Goal: Transaction & Acquisition: Purchase product/service

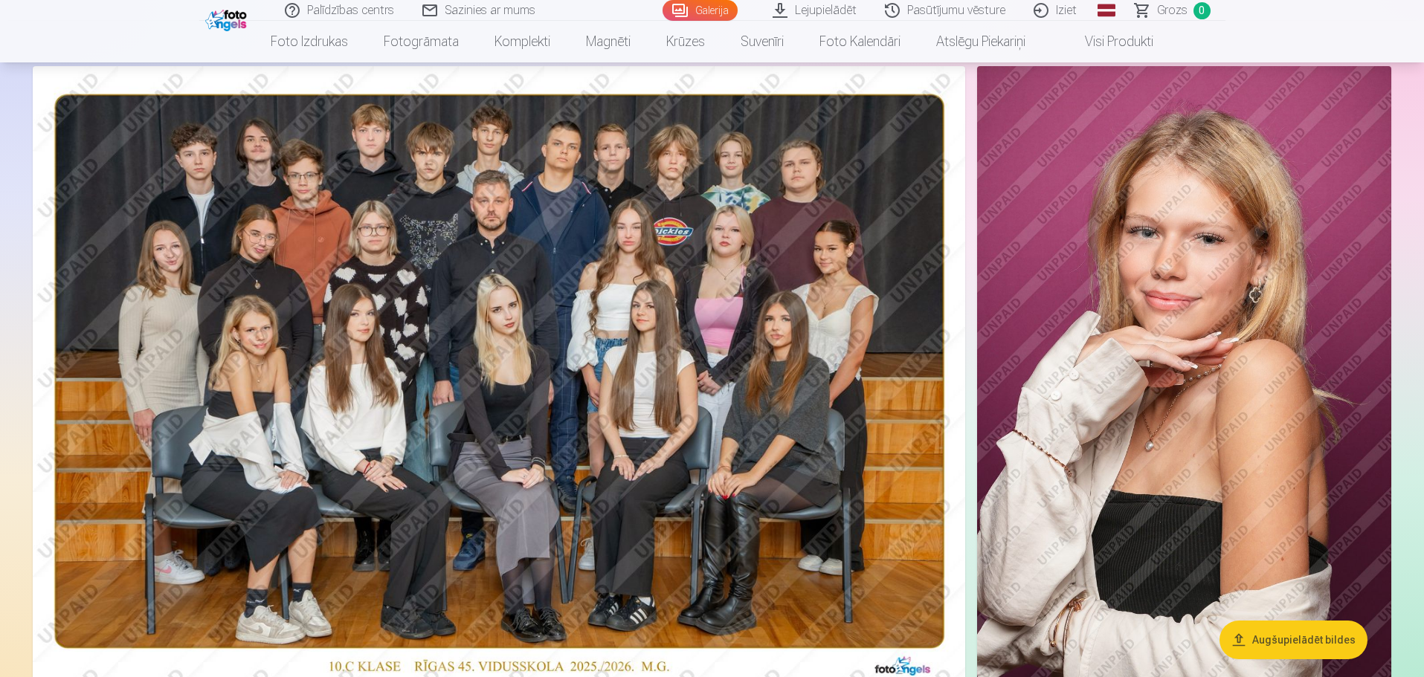
scroll to position [74, 0]
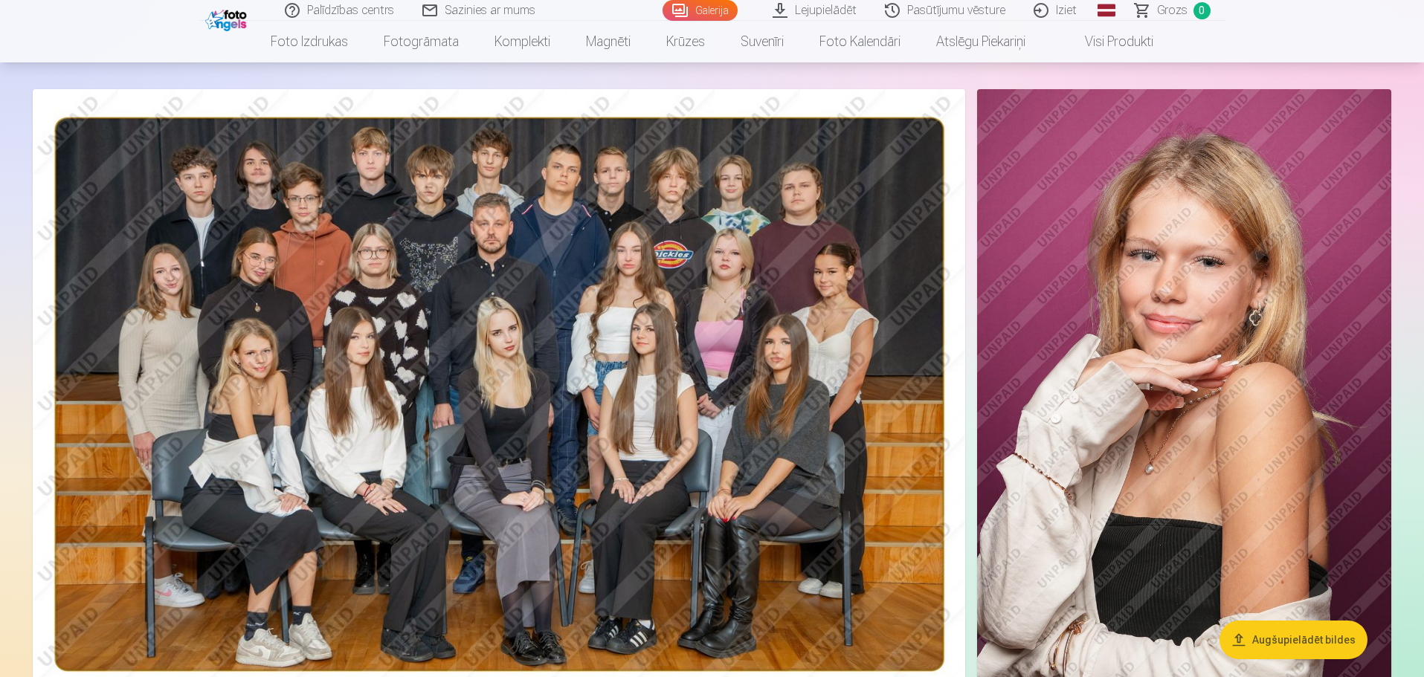
click at [909, 404] on img at bounding box center [499, 399] width 932 height 621
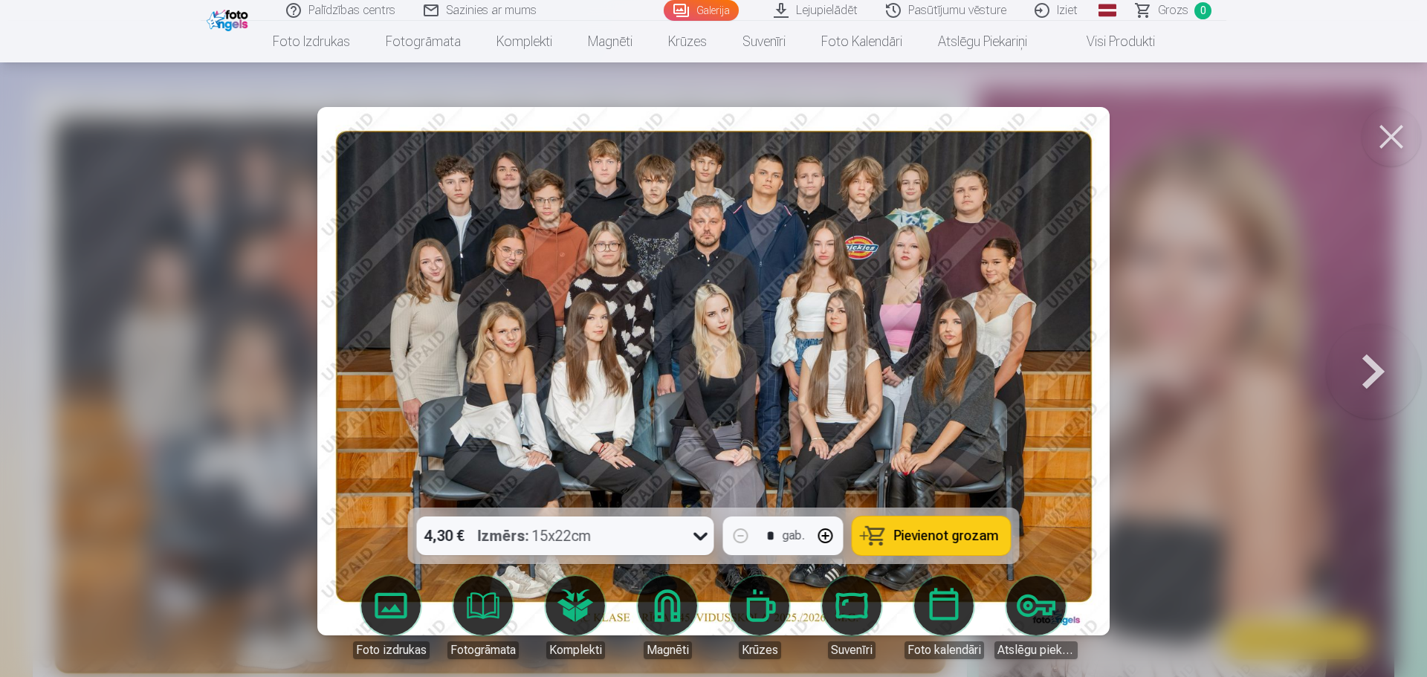
click at [1365, 366] on button at bounding box center [1373, 371] width 95 height 243
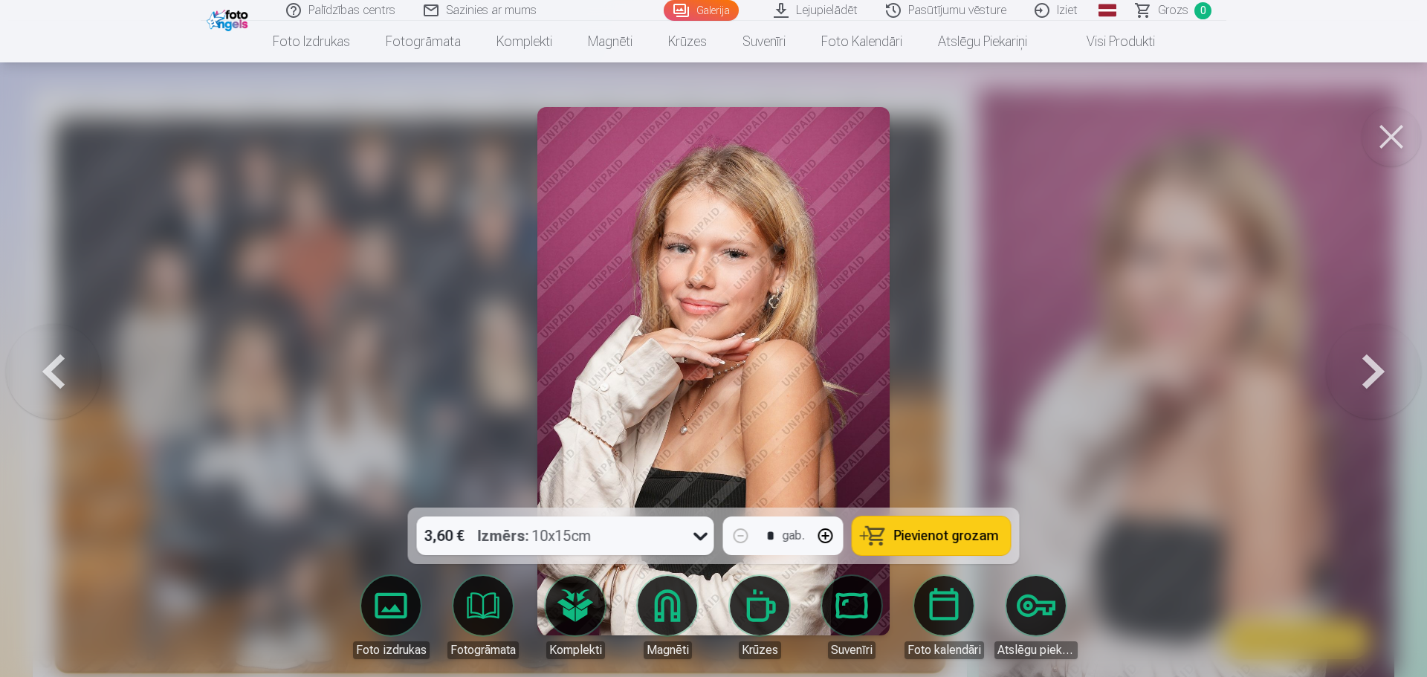
click at [1365, 366] on button at bounding box center [1373, 371] width 95 height 243
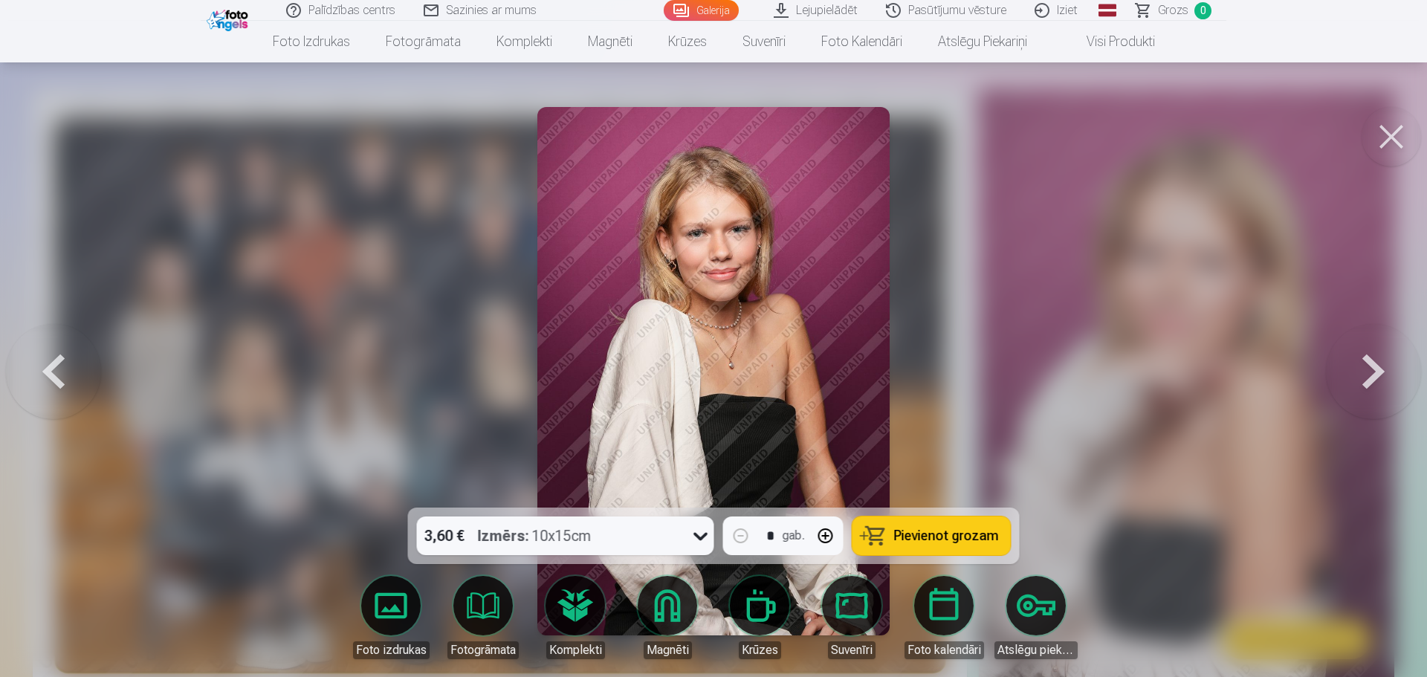
click at [1365, 366] on button at bounding box center [1373, 371] width 95 height 243
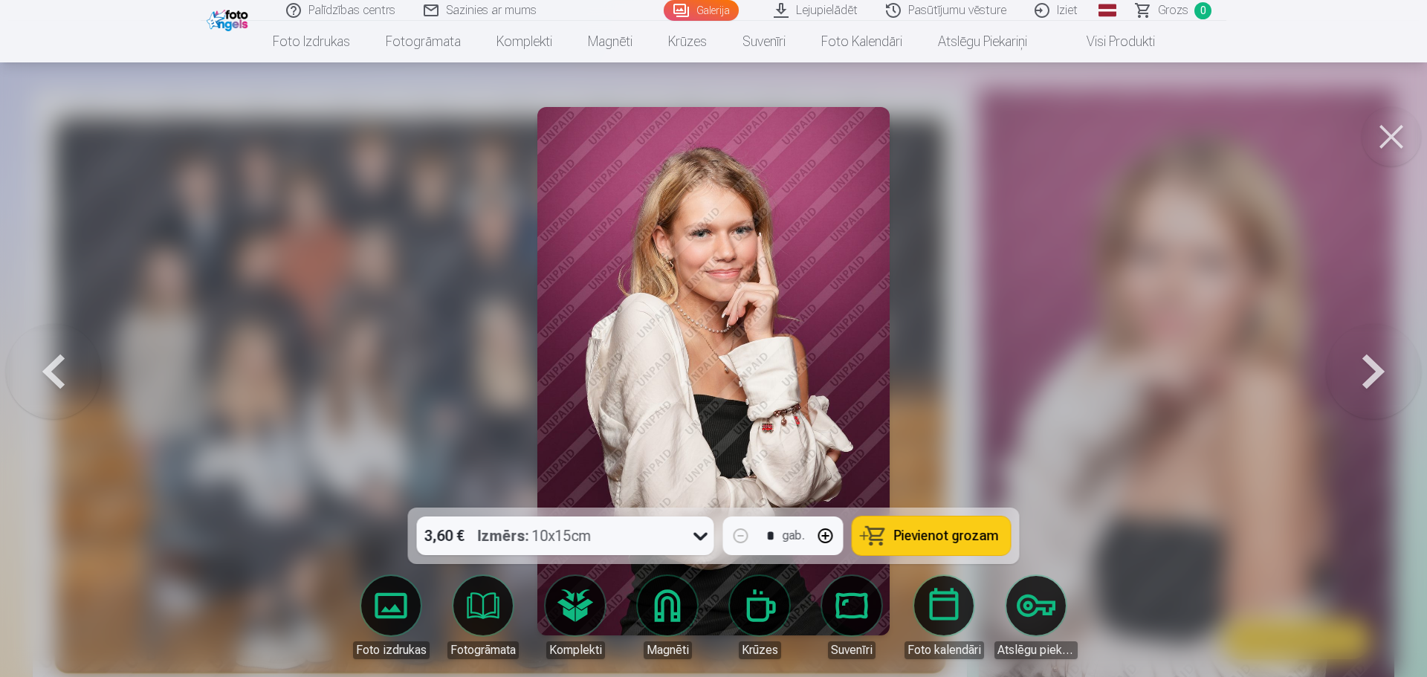
click at [1365, 366] on button at bounding box center [1373, 371] width 95 height 243
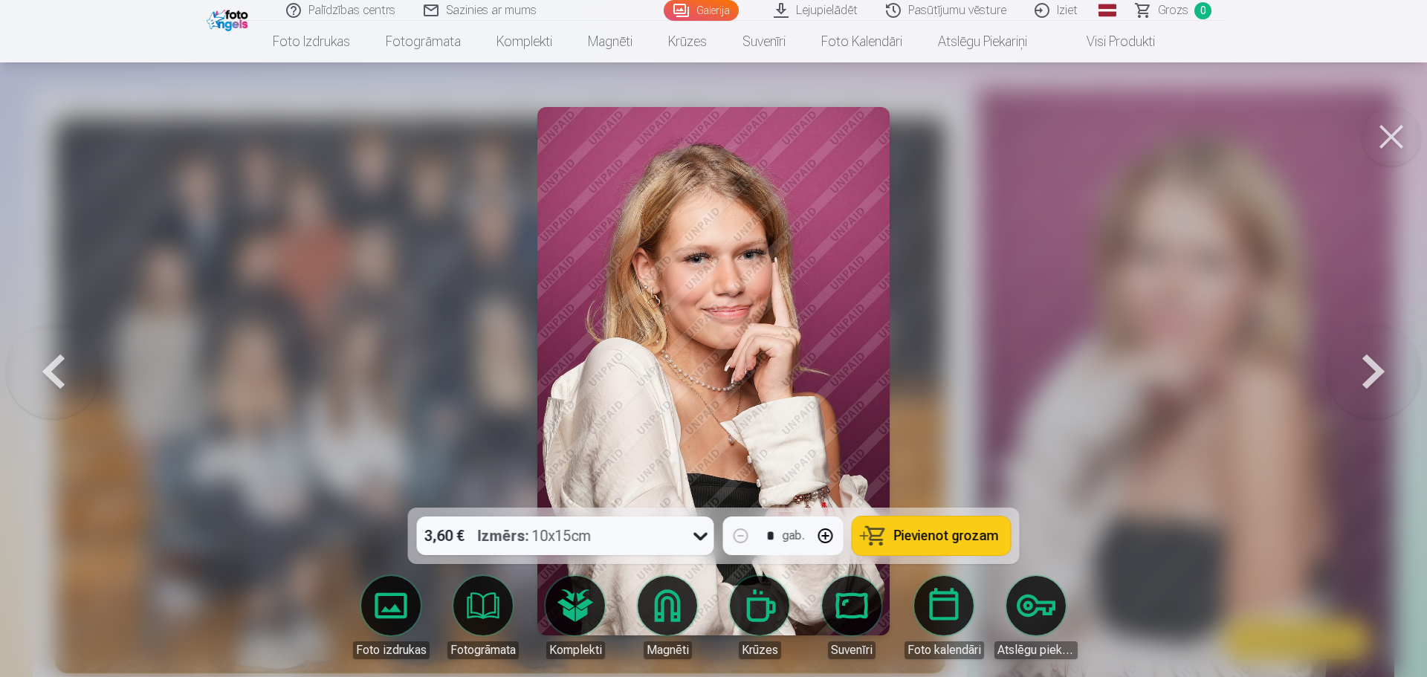
click at [1365, 366] on button at bounding box center [1373, 371] width 95 height 243
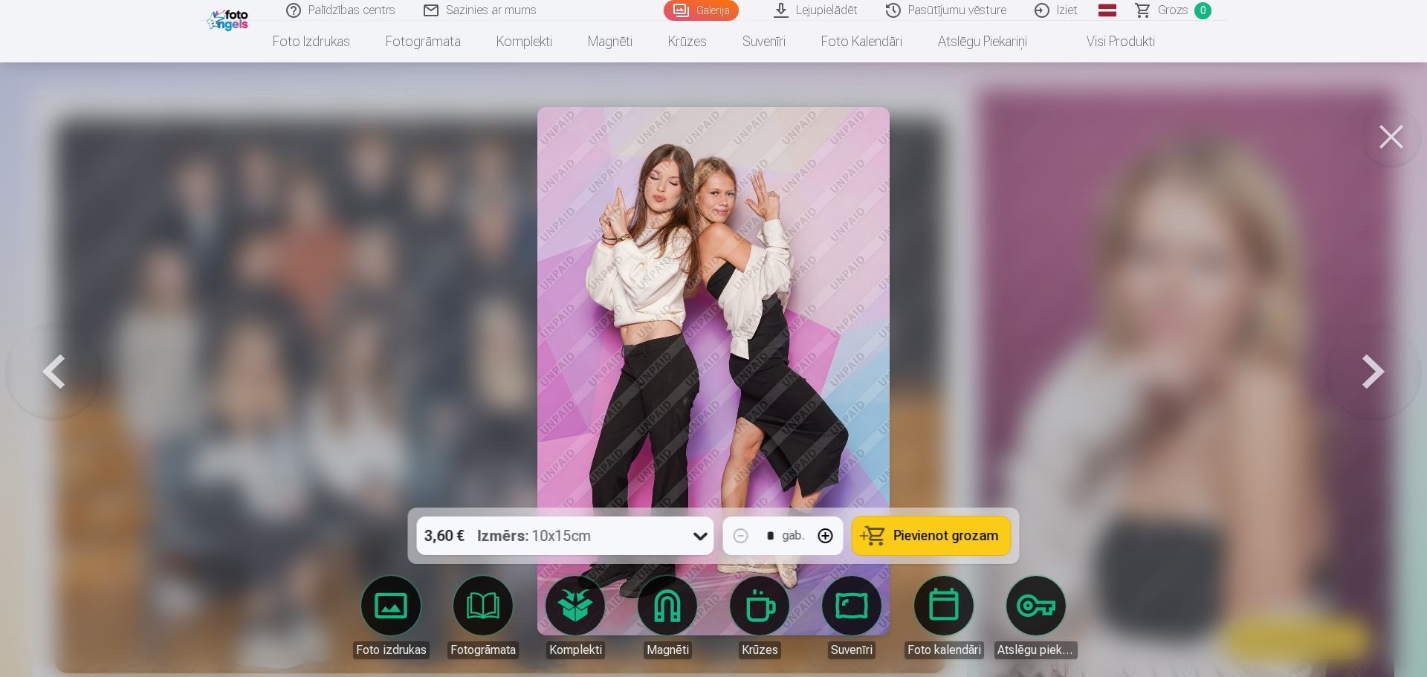
click at [1365, 366] on button at bounding box center [1373, 371] width 95 height 243
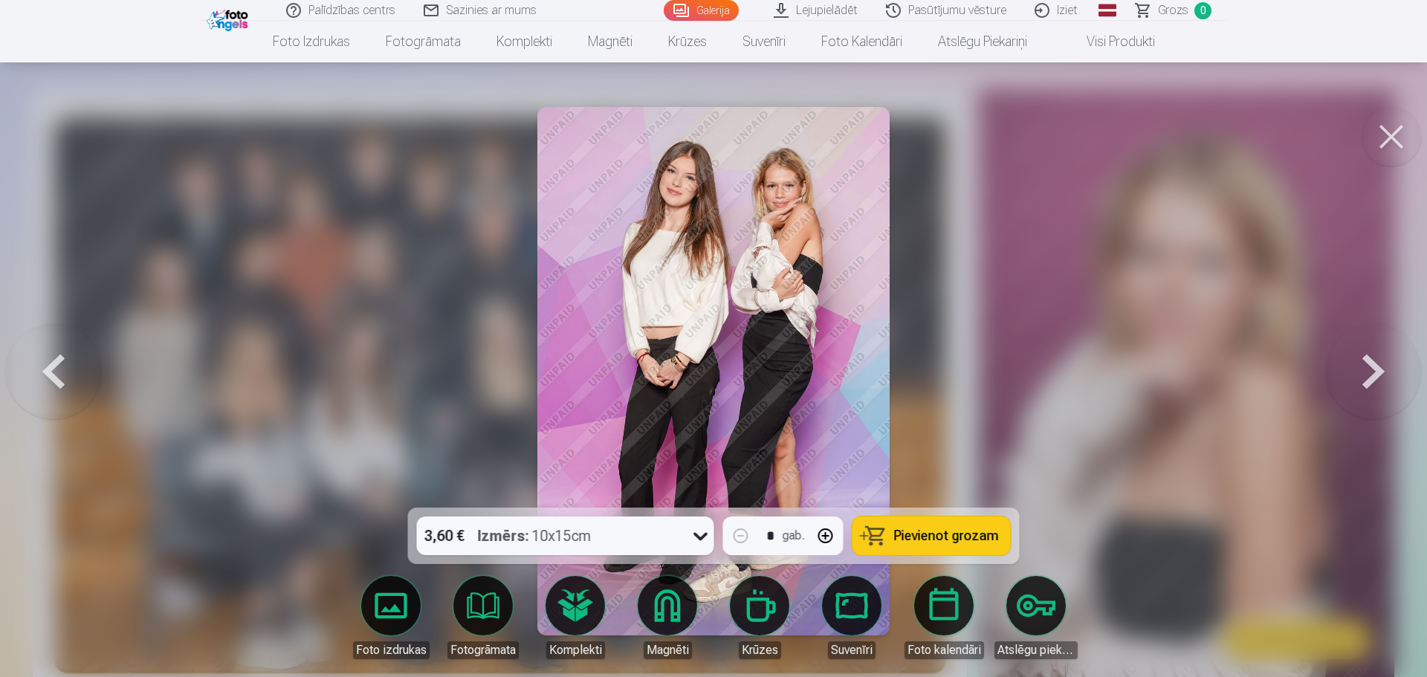
click at [1365, 366] on button at bounding box center [1373, 371] width 95 height 243
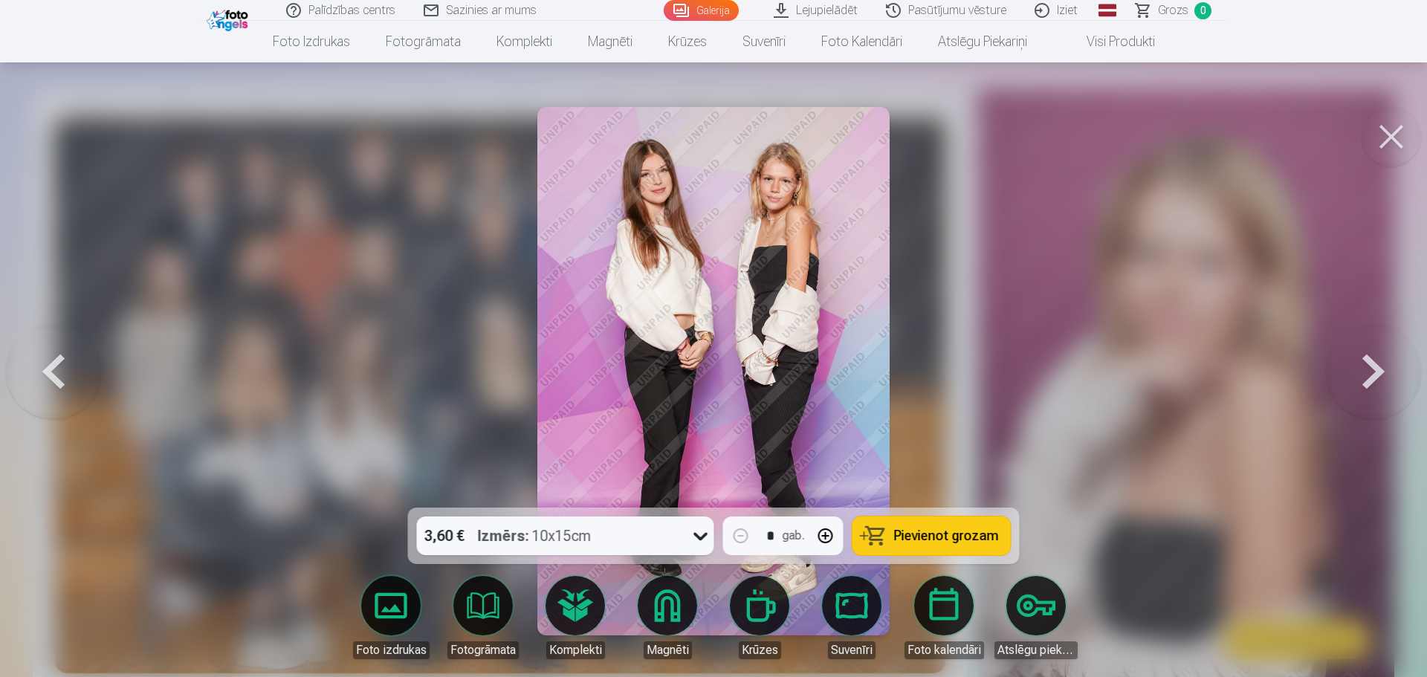
click at [1365, 366] on button at bounding box center [1373, 371] width 95 height 243
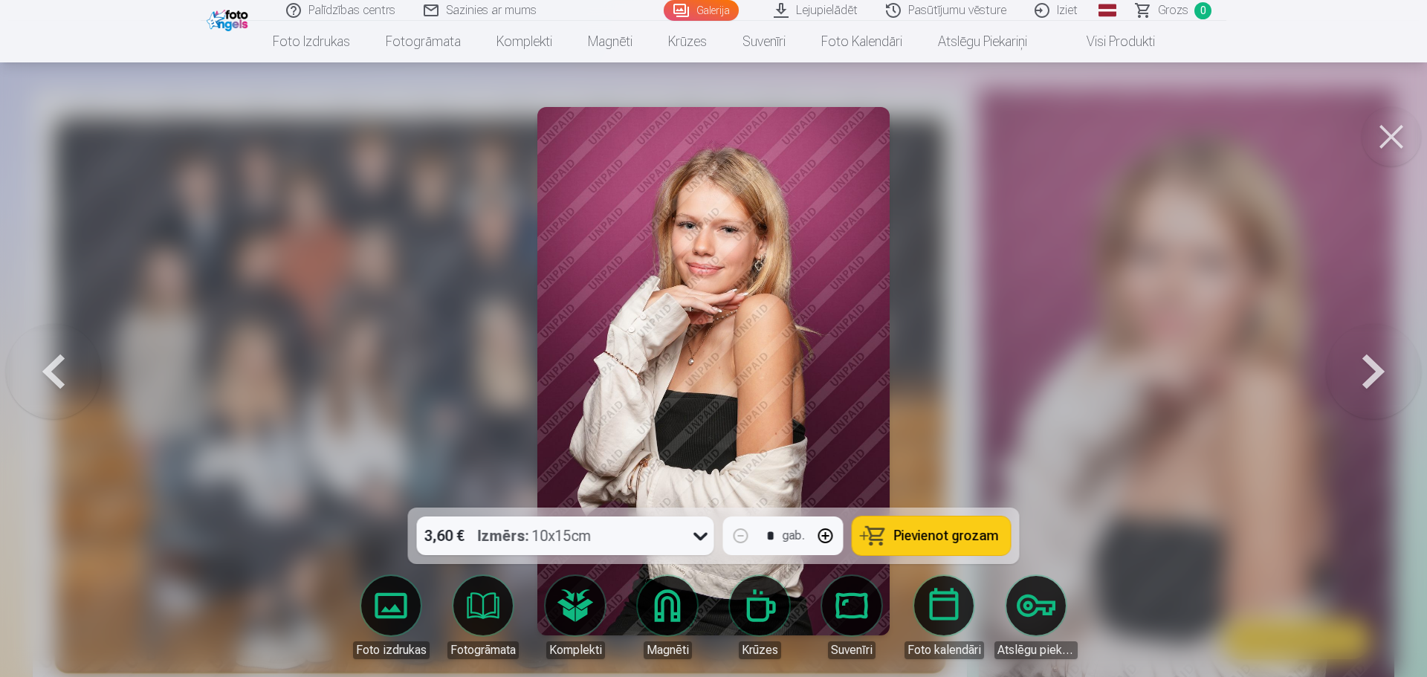
click at [1365, 366] on button at bounding box center [1373, 371] width 95 height 243
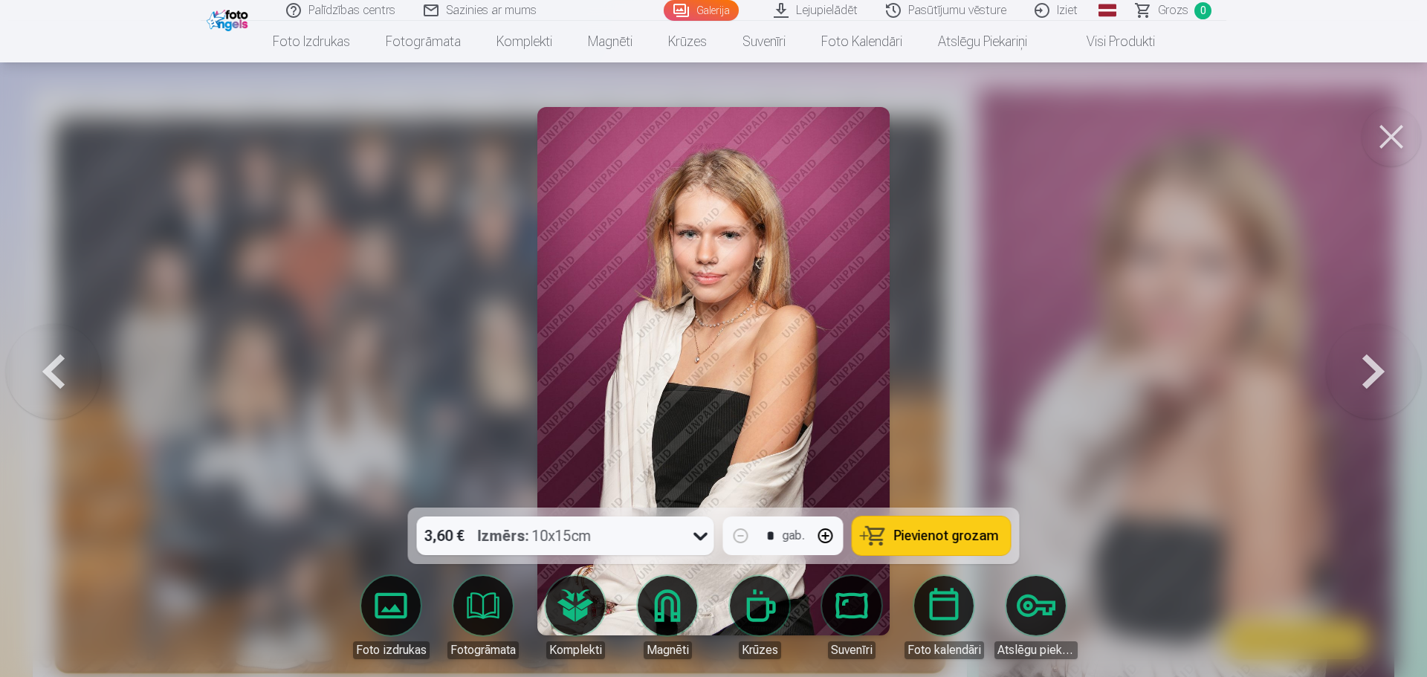
click at [1365, 366] on button at bounding box center [1373, 371] width 95 height 243
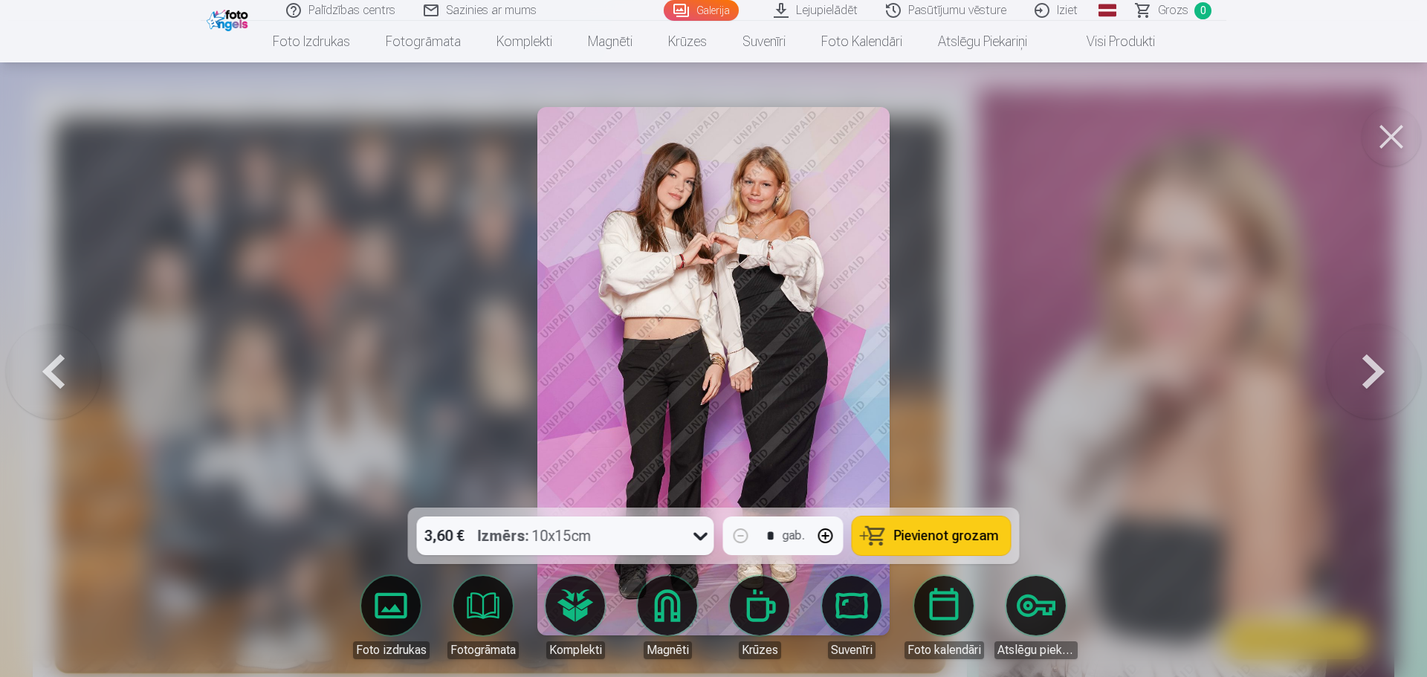
click at [1365, 366] on button at bounding box center [1373, 371] width 95 height 243
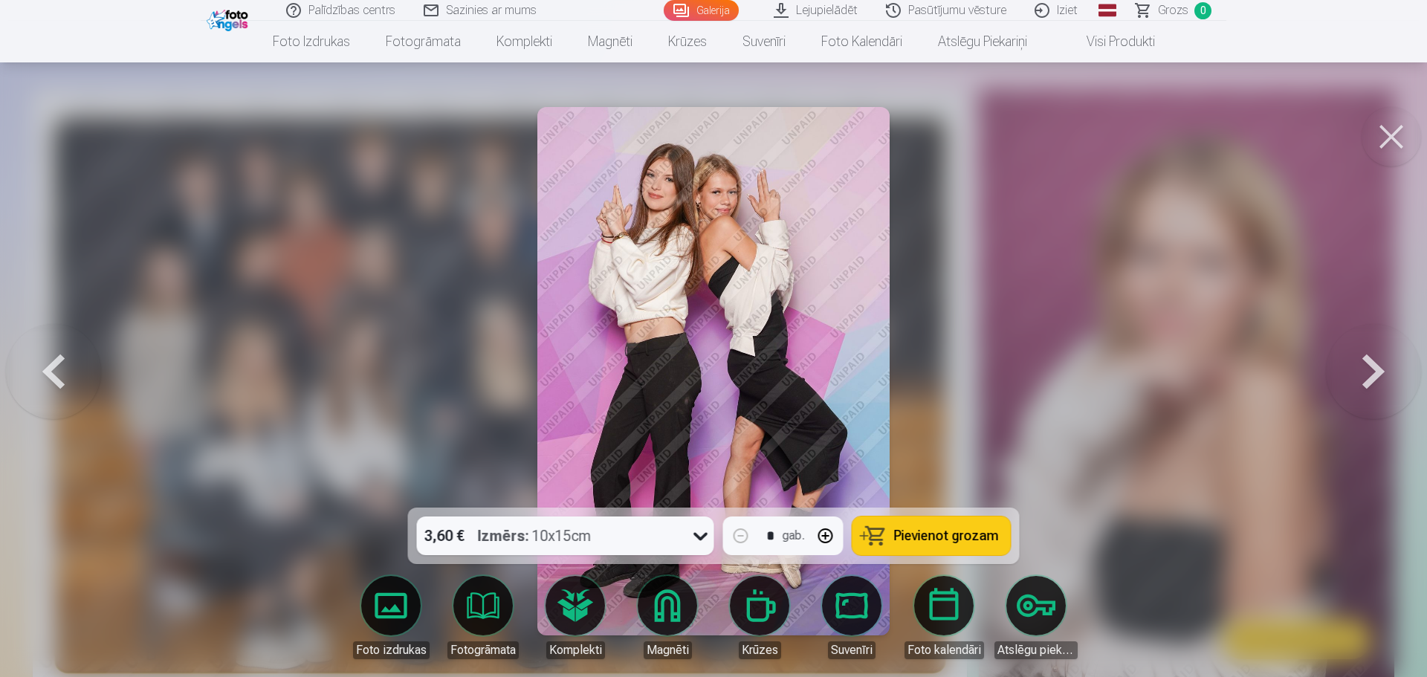
click at [1365, 366] on button at bounding box center [1373, 371] width 95 height 243
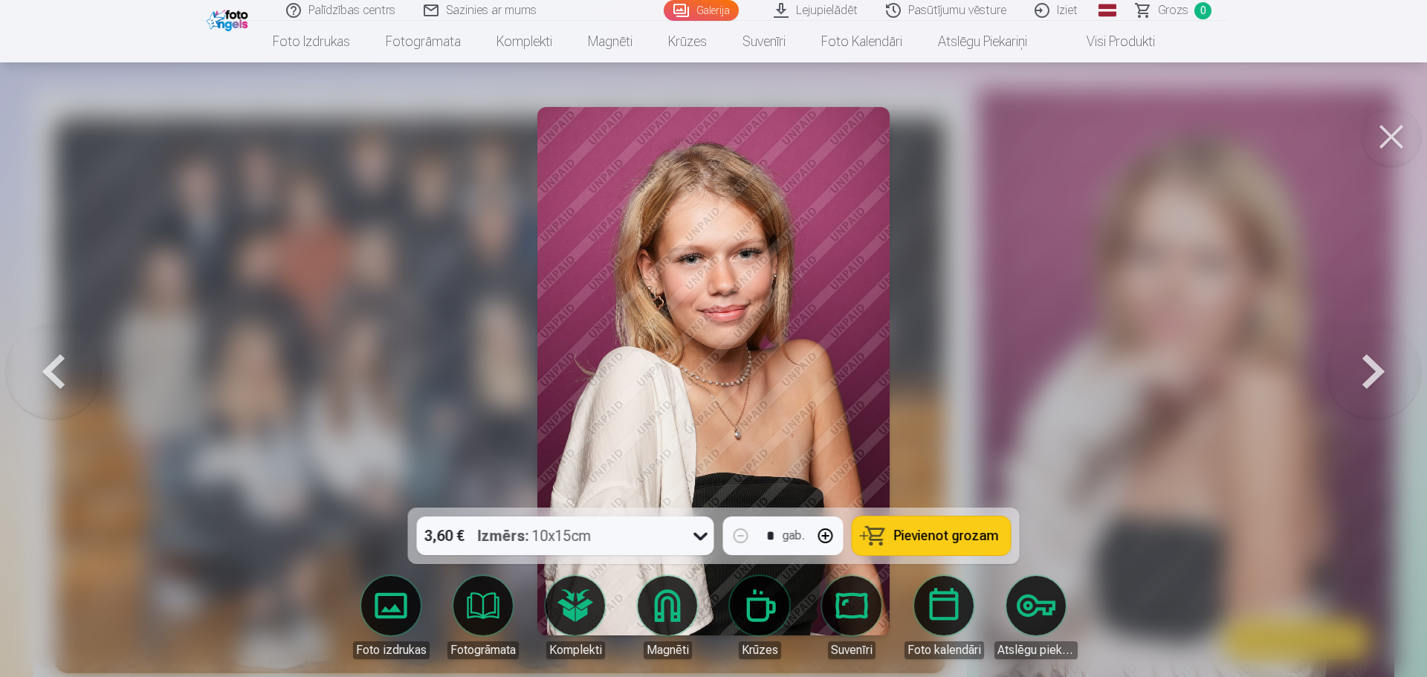
click at [1365, 366] on button at bounding box center [1373, 371] width 95 height 243
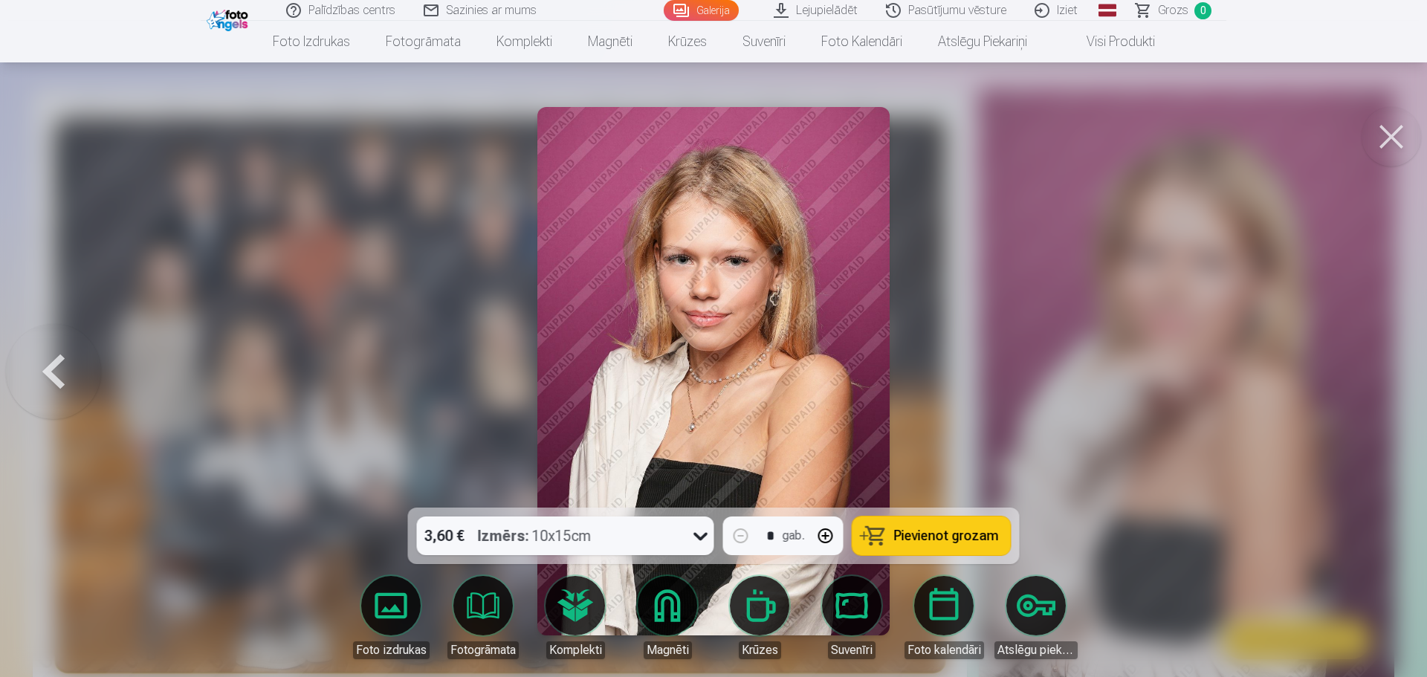
click at [1365, 366] on div at bounding box center [713, 338] width 1427 height 677
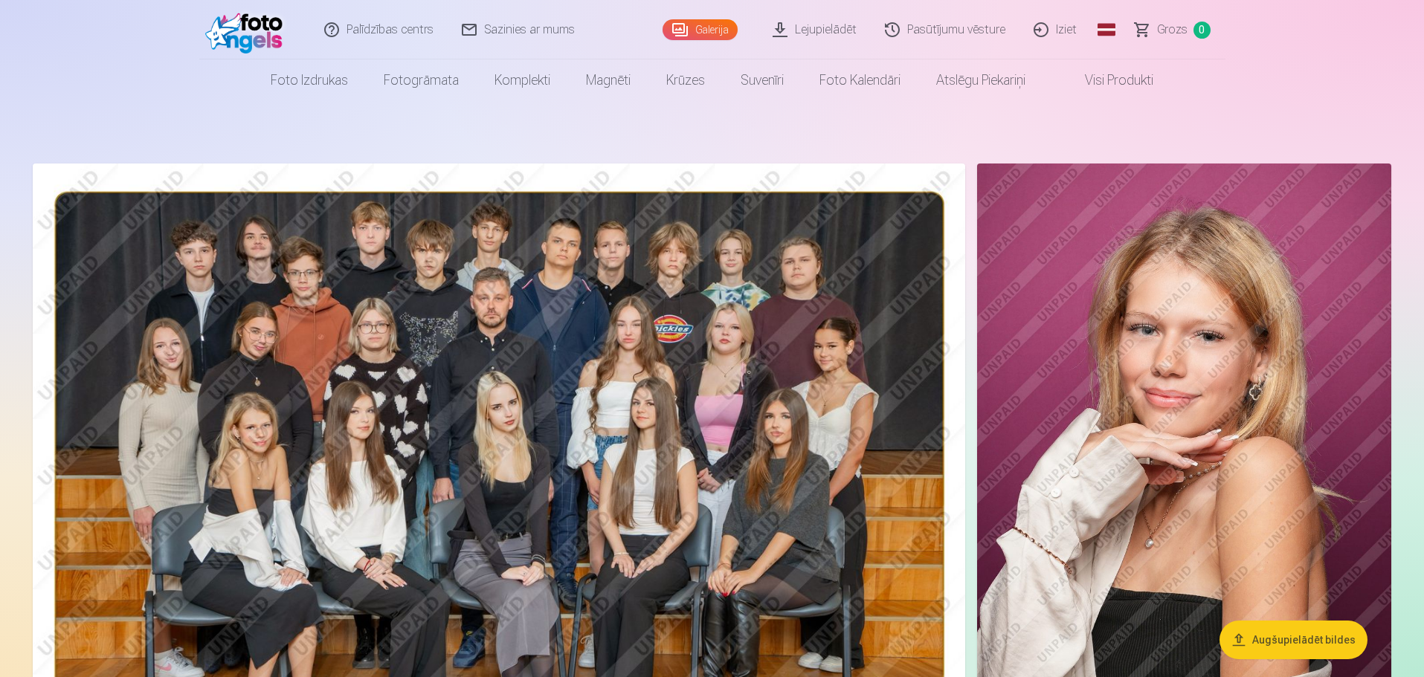
click at [917, 436] on img at bounding box center [499, 474] width 932 height 621
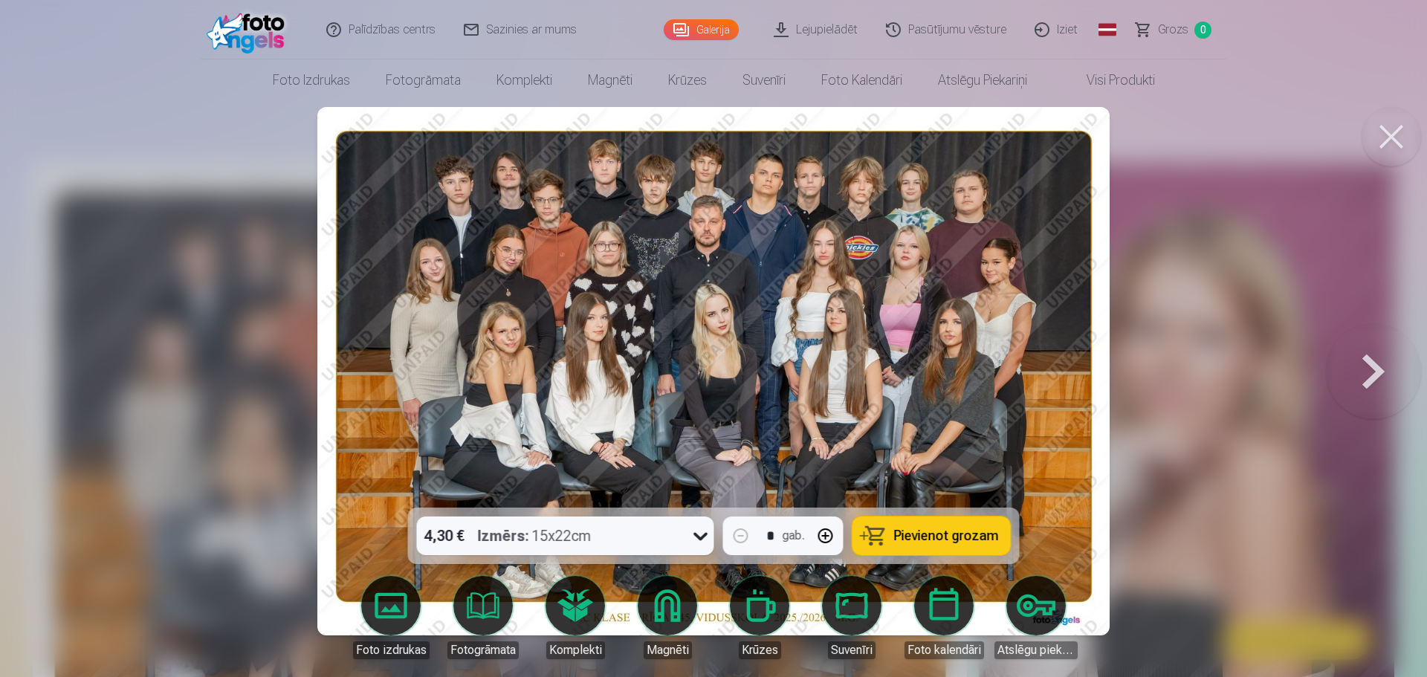
click at [1386, 369] on button at bounding box center [1373, 371] width 95 height 243
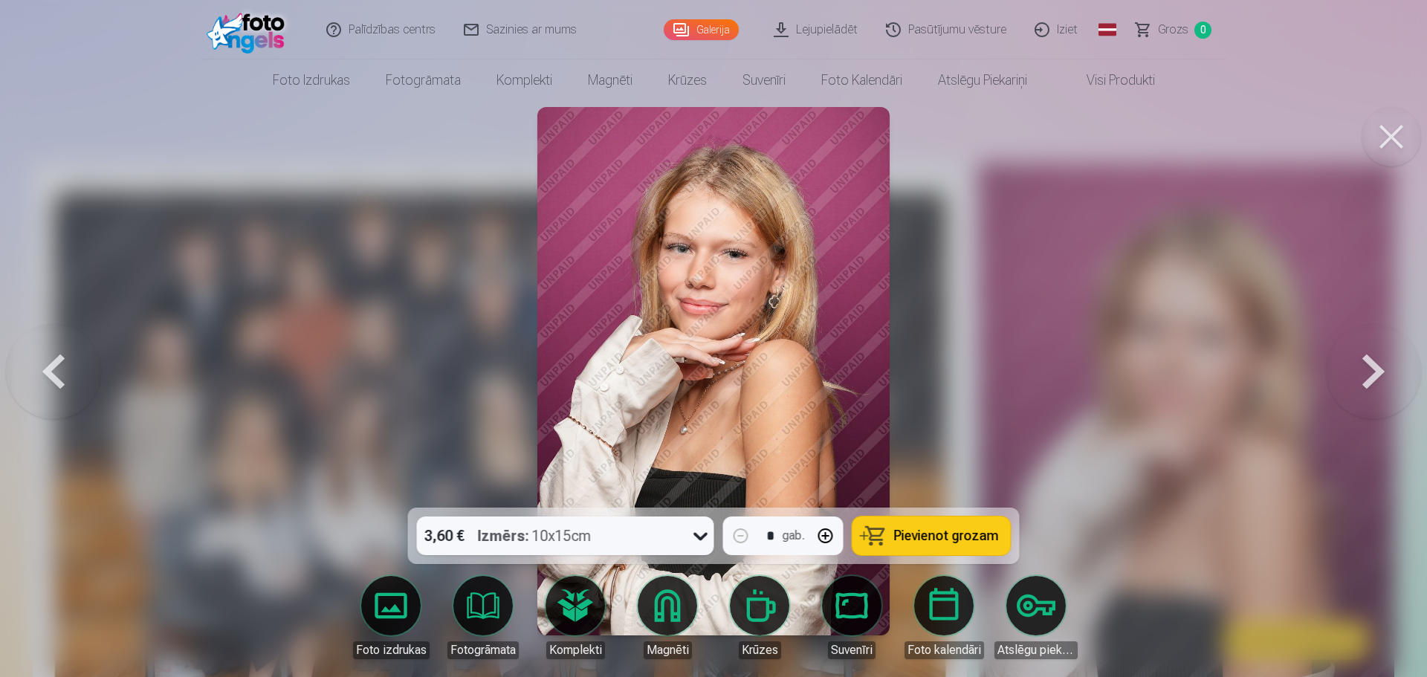
click at [1382, 366] on button at bounding box center [1373, 371] width 95 height 243
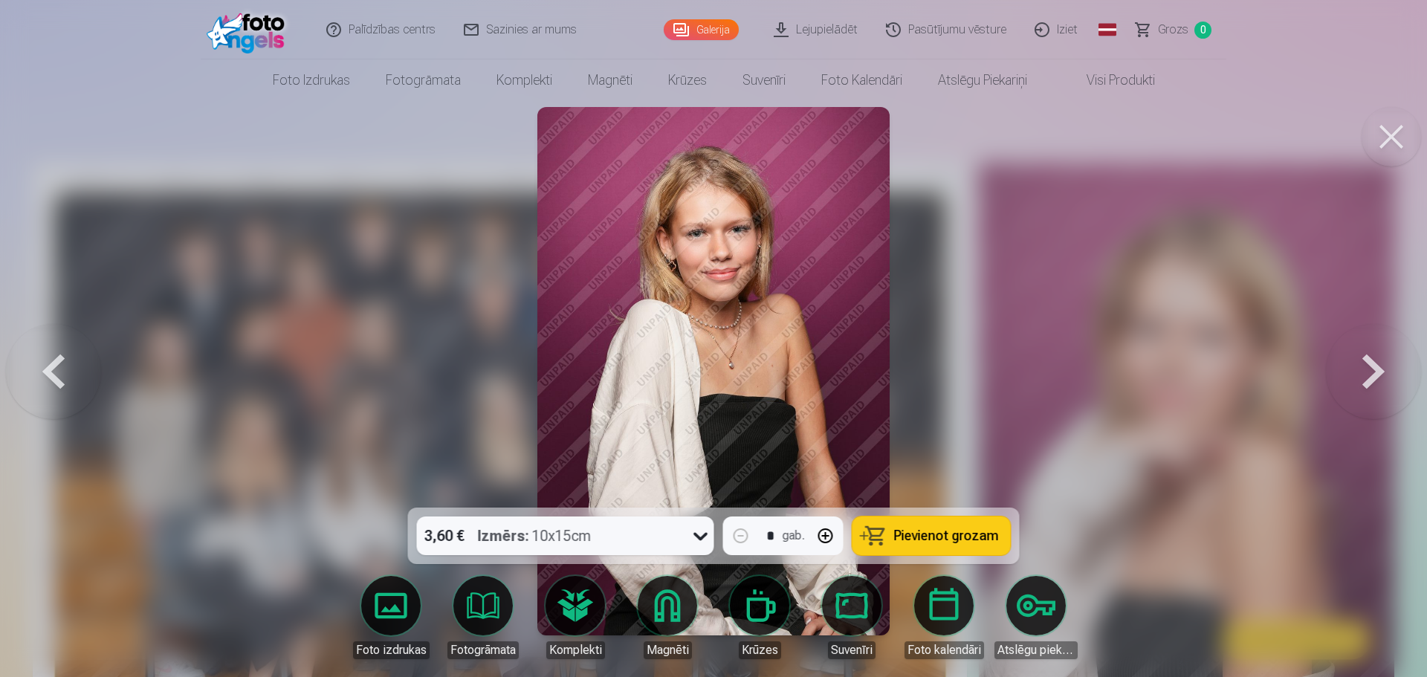
click at [1382, 366] on button at bounding box center [1373, 371] width 95 height 243
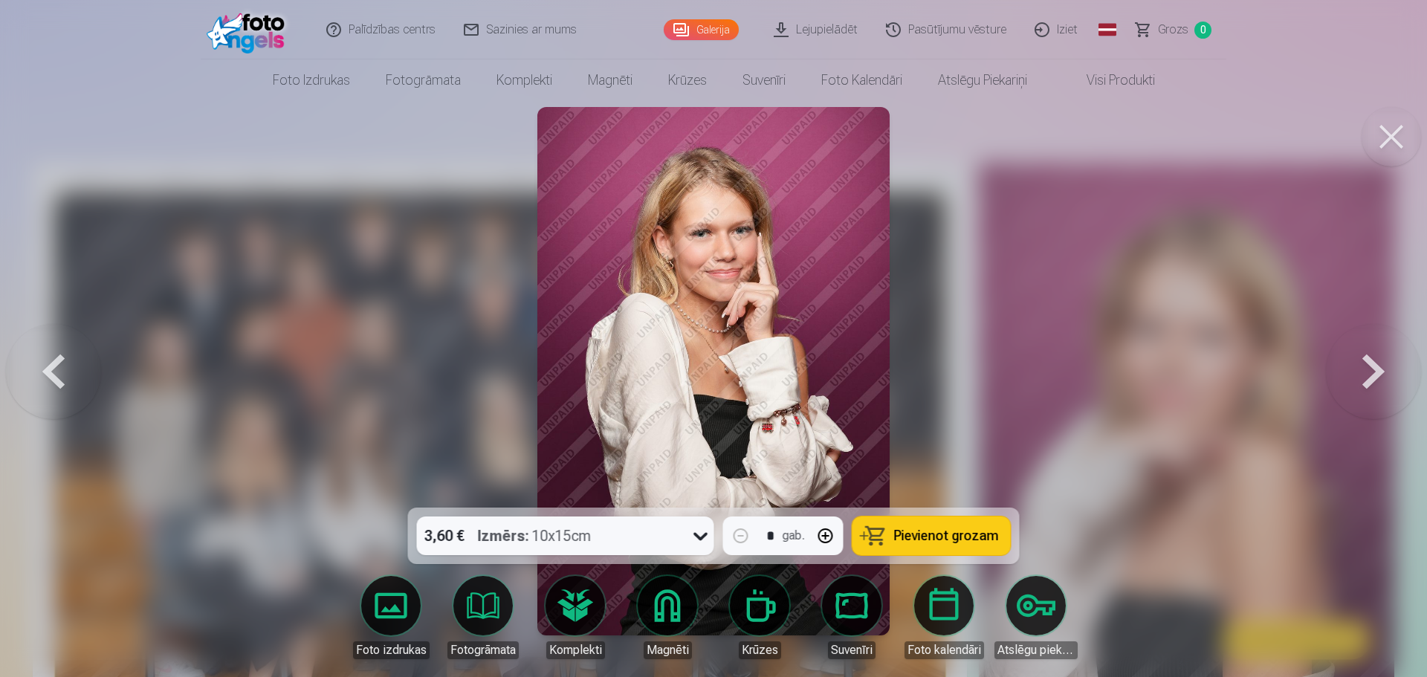
click at [1382, 366] on button at bounding box center [1373, 371] width 95 height 243
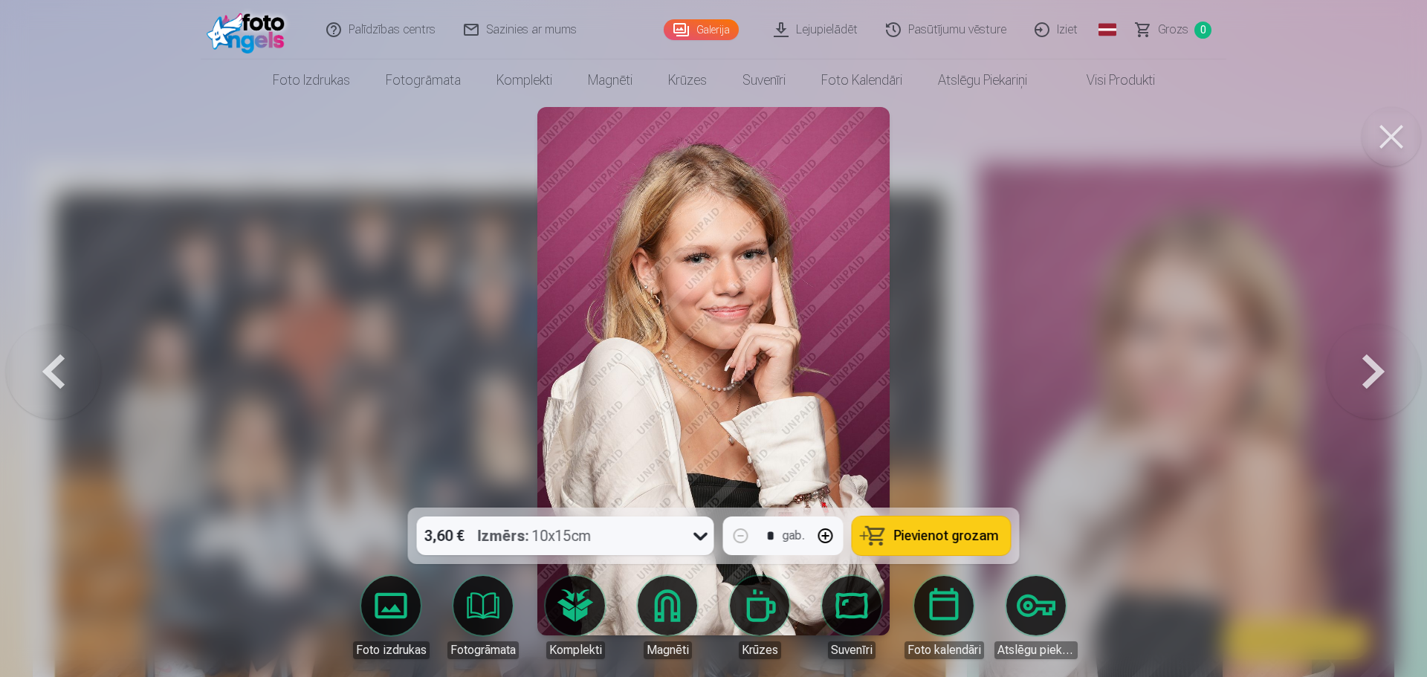
click at [1382, 366] on button at bounding box center [1373, 371] width 95 height 243
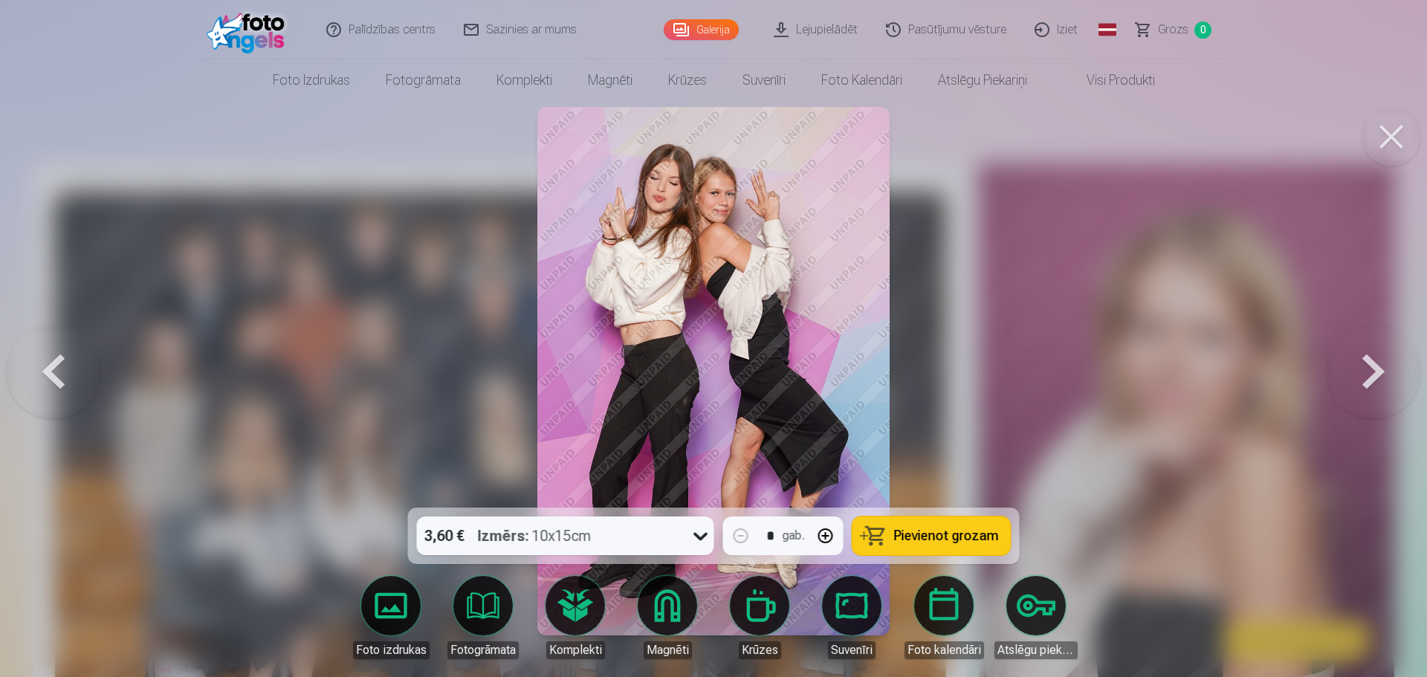
click at [1382, 366] on button at bounding box center [1373, 371] width 95 height 243
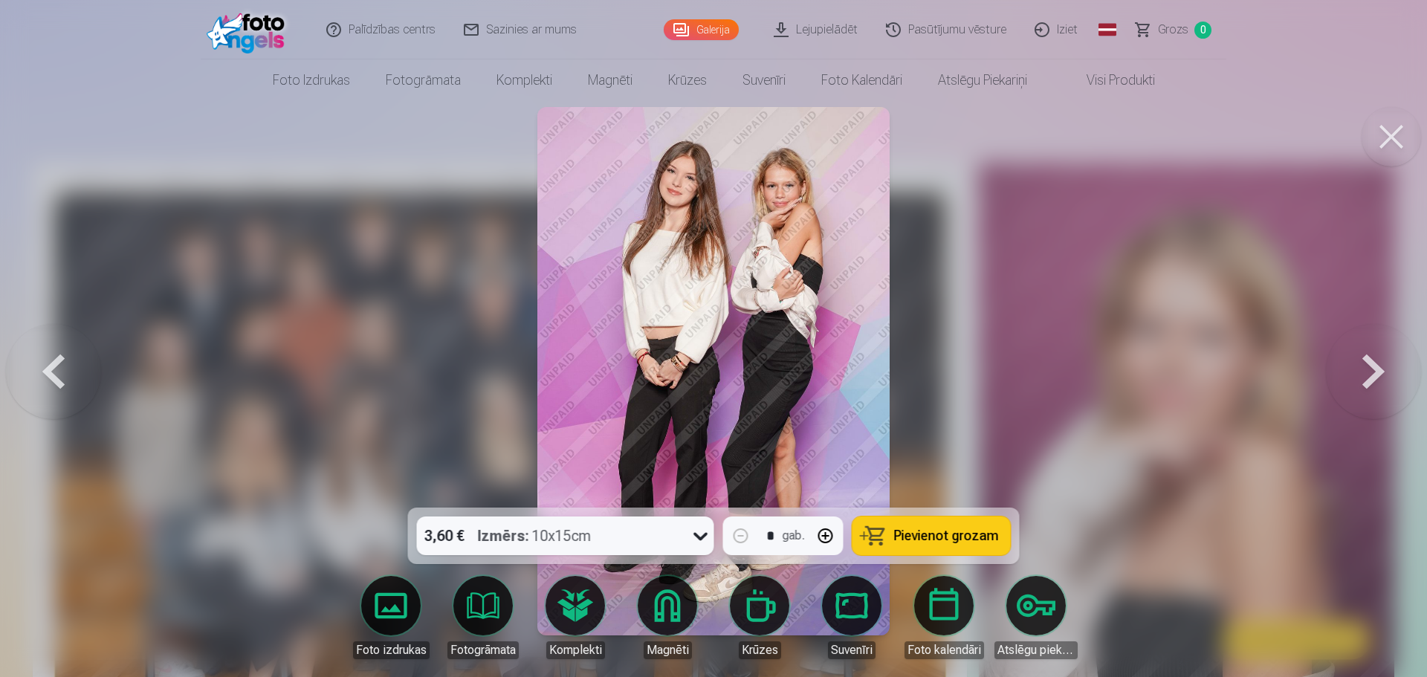
click at [1382, 366] on button at bounding box center [1373, 371] width 95 height 243
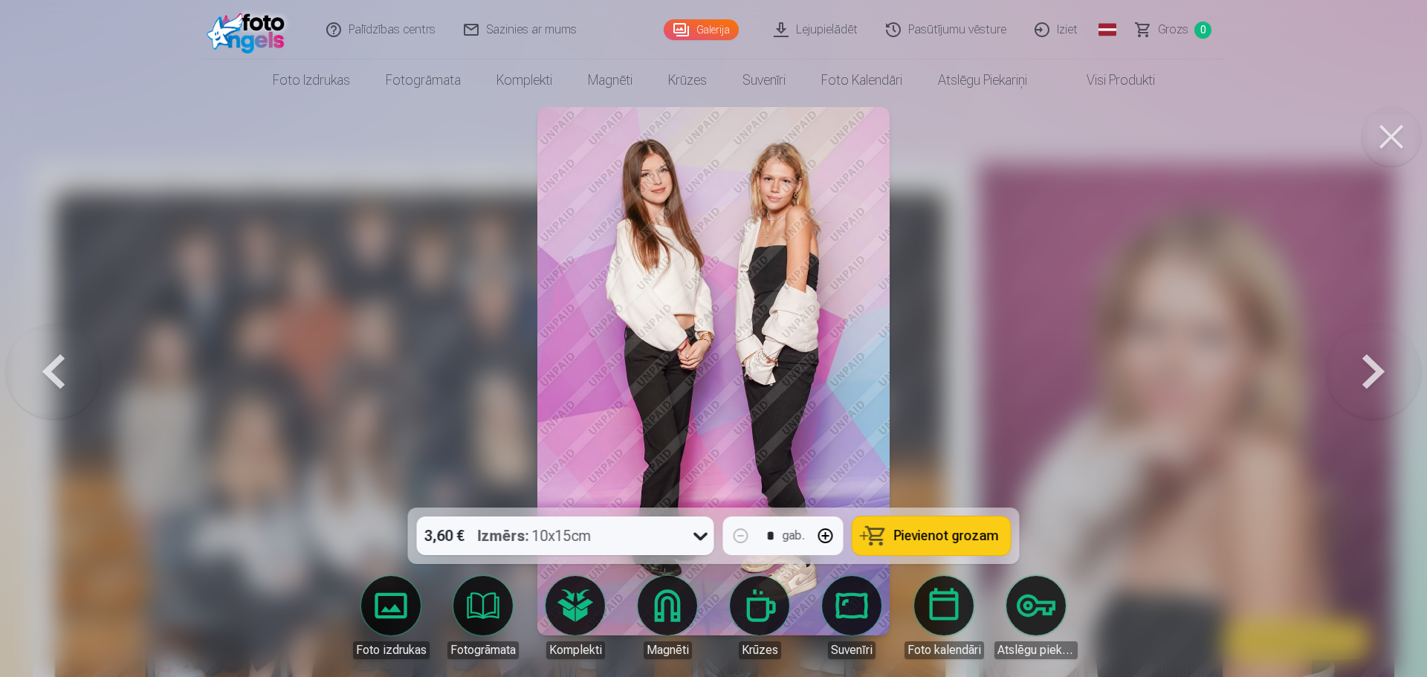
click at [1382, 366] on button at bounding box center [1373, 371] width 95 height 243
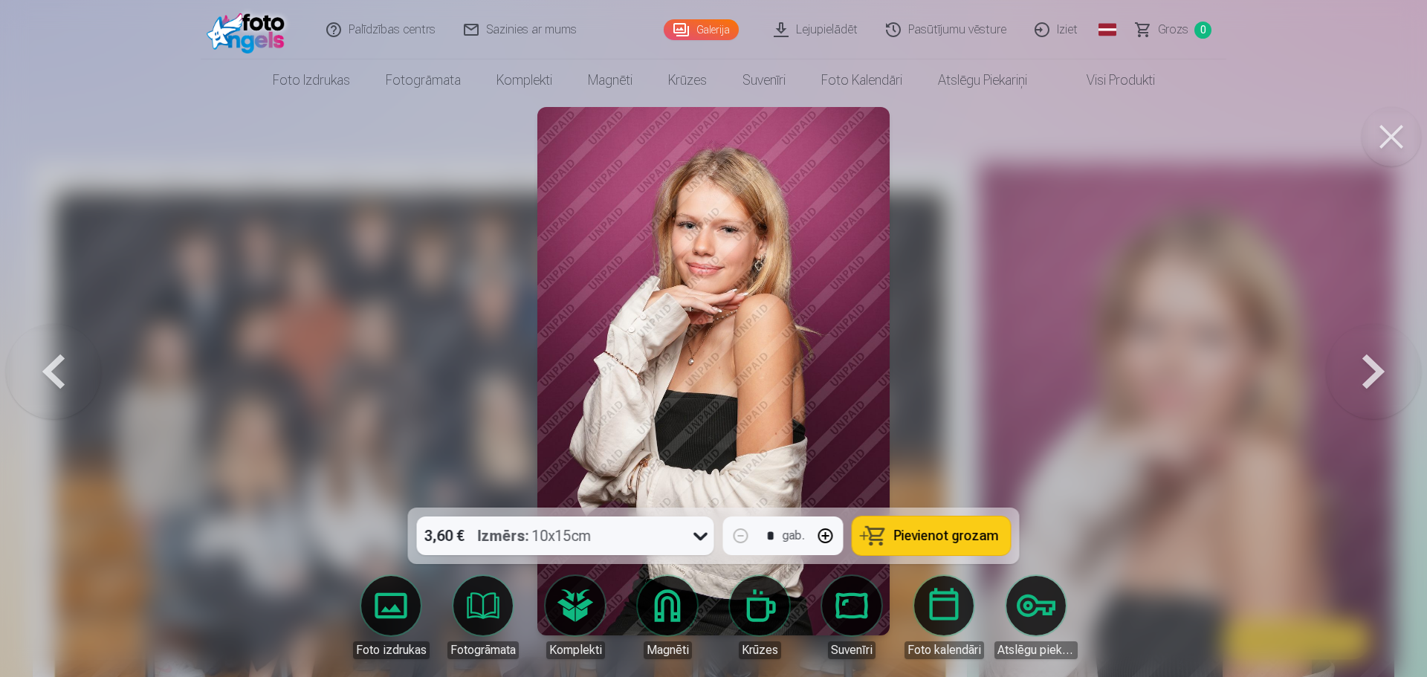
click at [1382, 366] on button at bounding box center [1373, 371] width 95 height 243
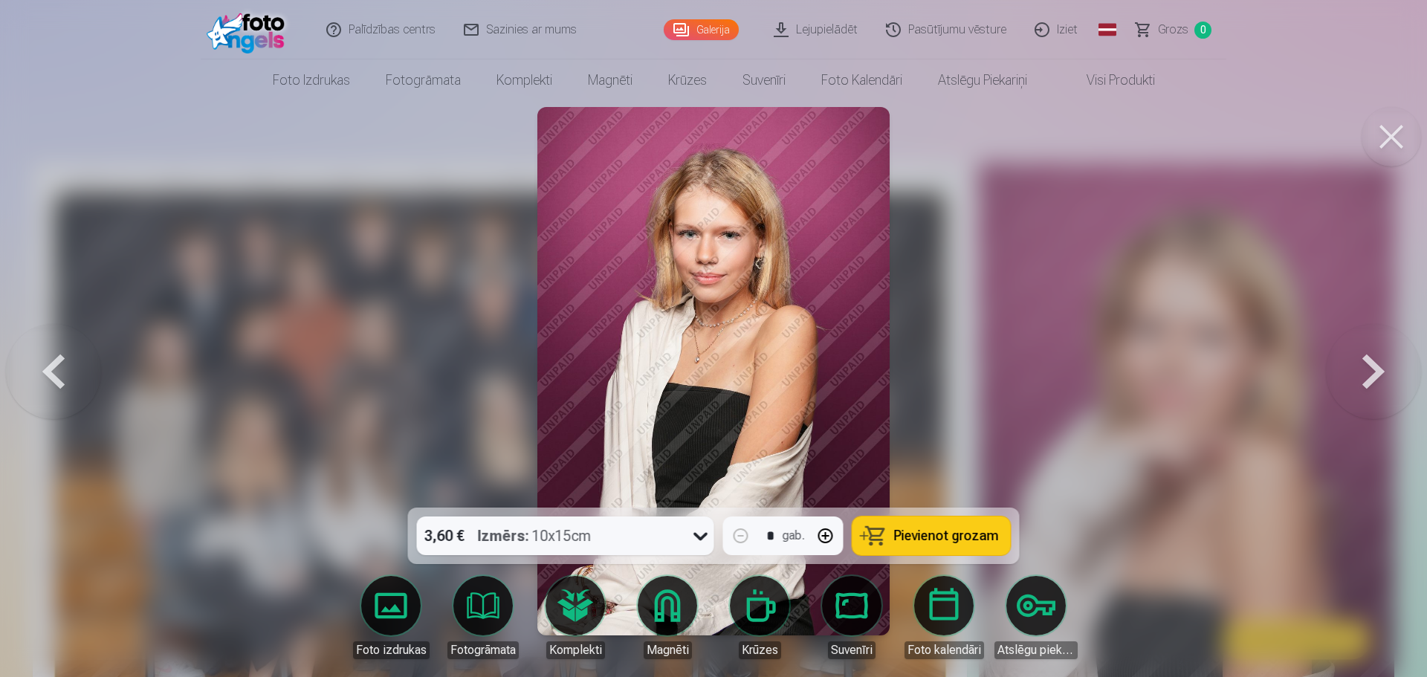
click at [1373, 379] on button at bounding box center [1373, 371] width 95 height 243
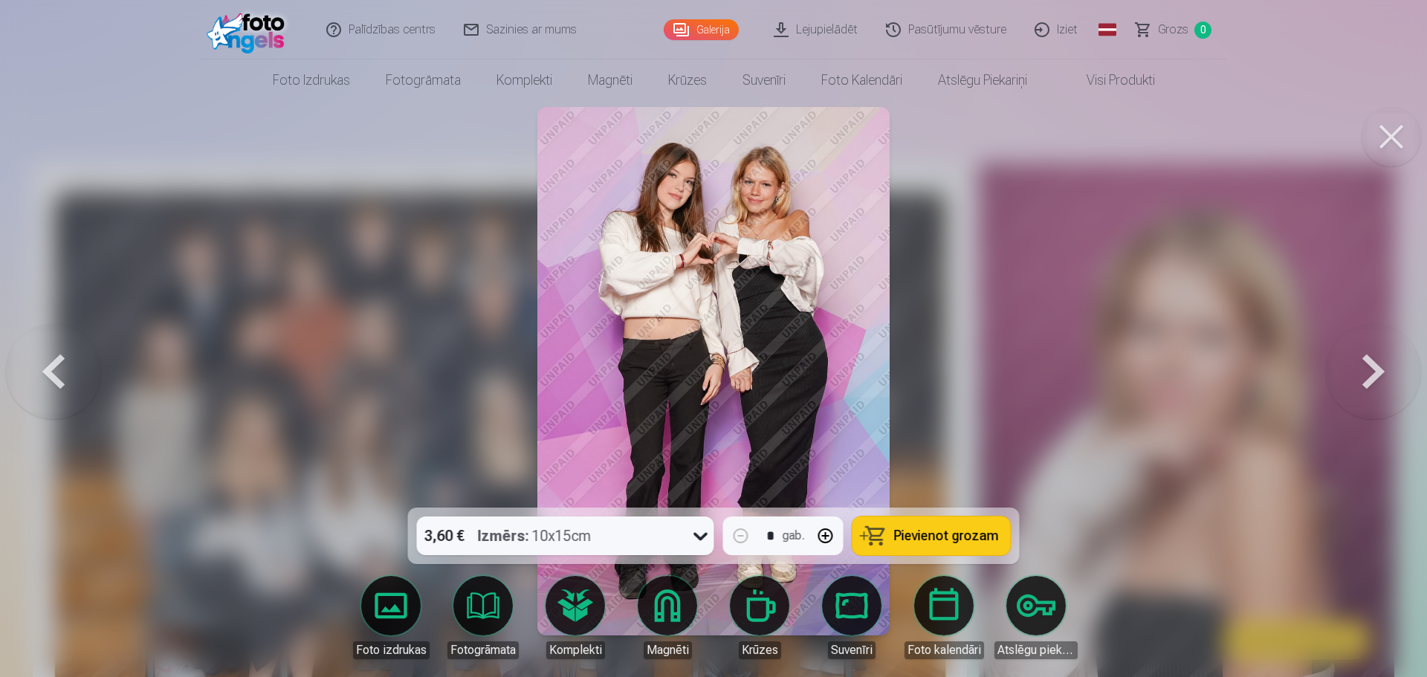
click at [1373, 379] on button at bounding box center [1373, 371] width 95 height 243
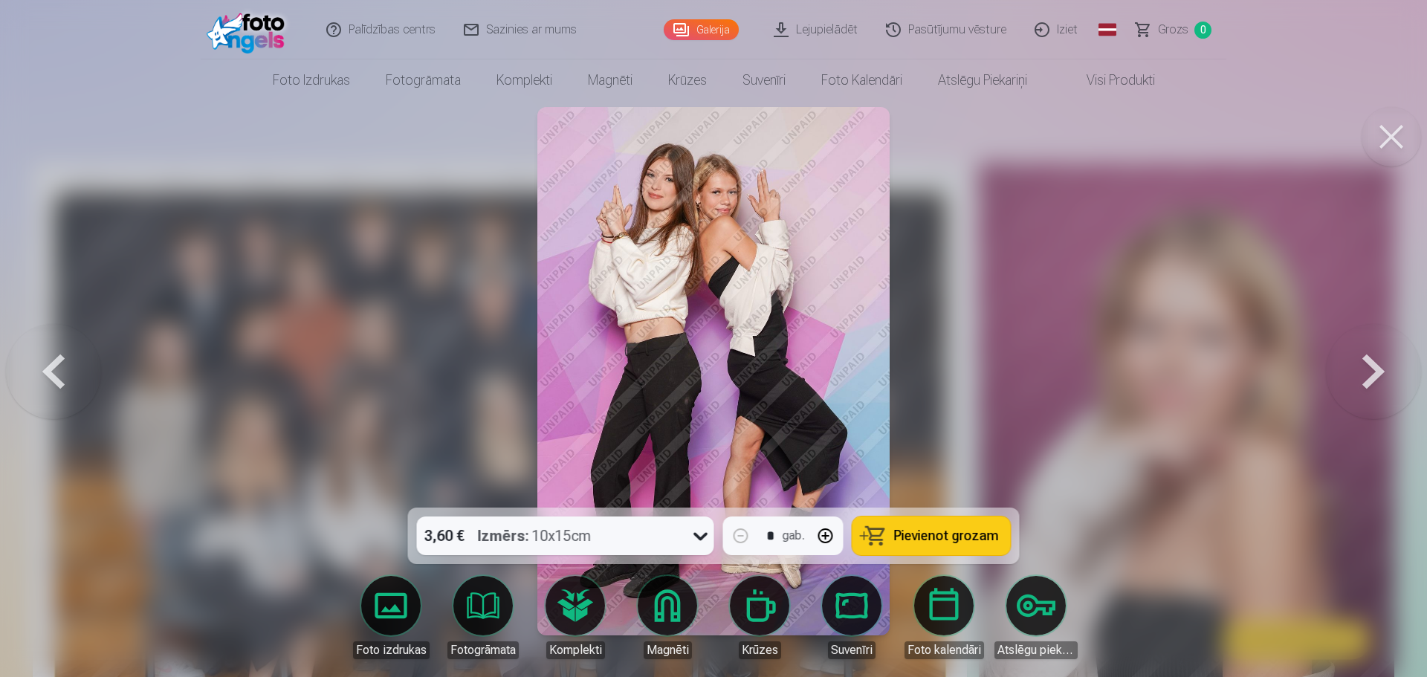
click at [1373, 379] on button at bounding box center [1373, 371] width 95 height 243
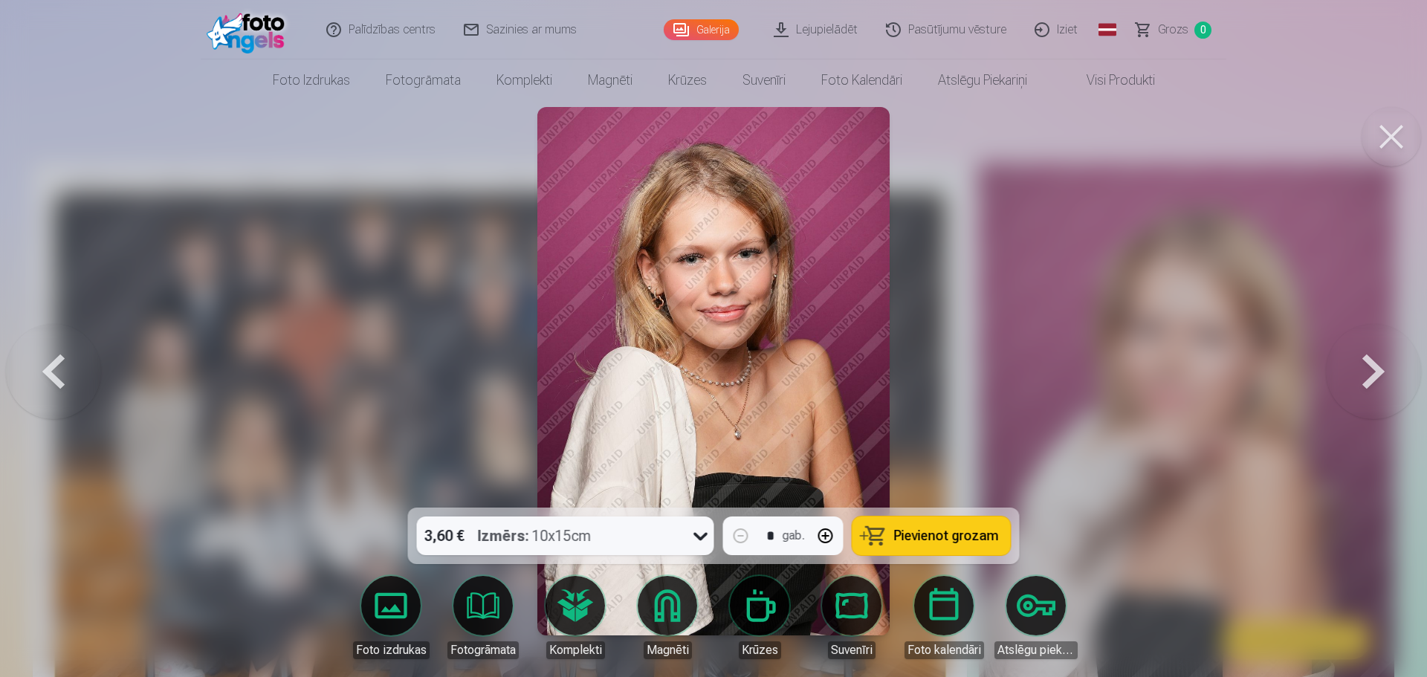
click at [1373, 379] on button at bounding box center [1373, 371] width 95 height 243
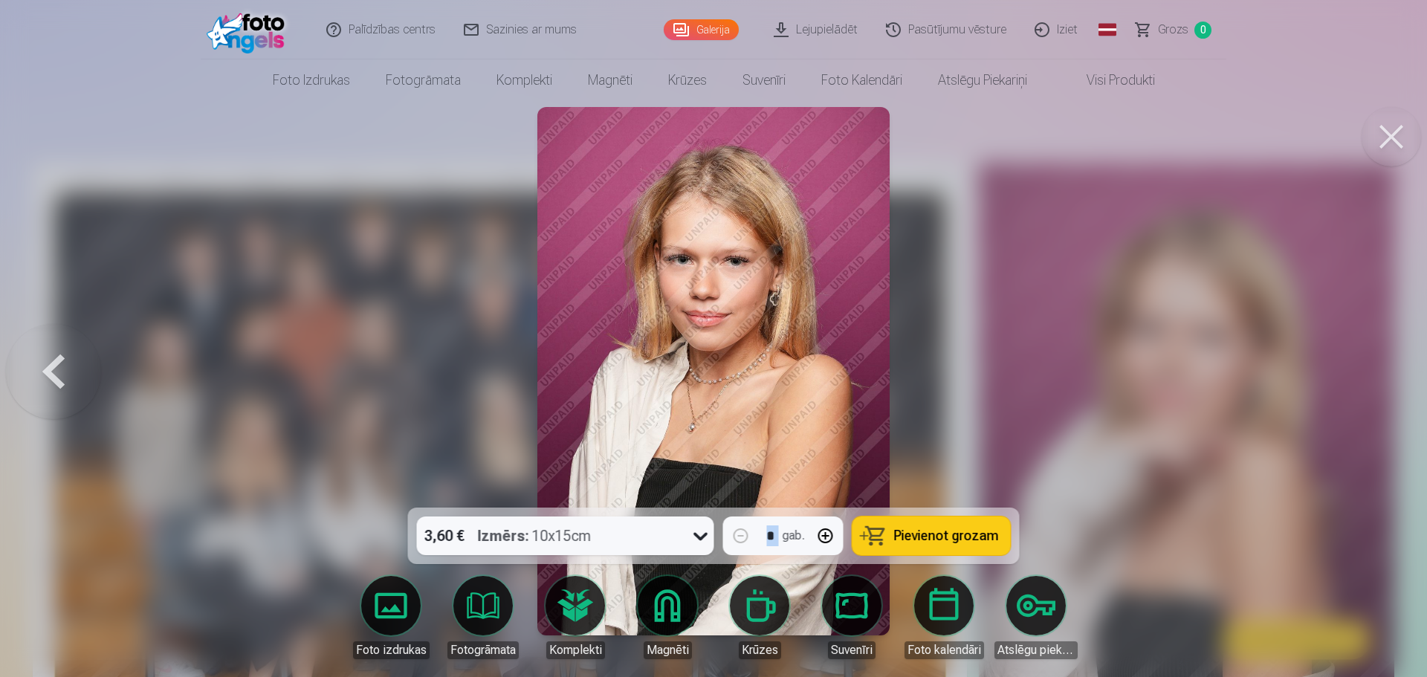
click at [1373, 379] on div at bounding box center [713, 338] width 1427 height 677
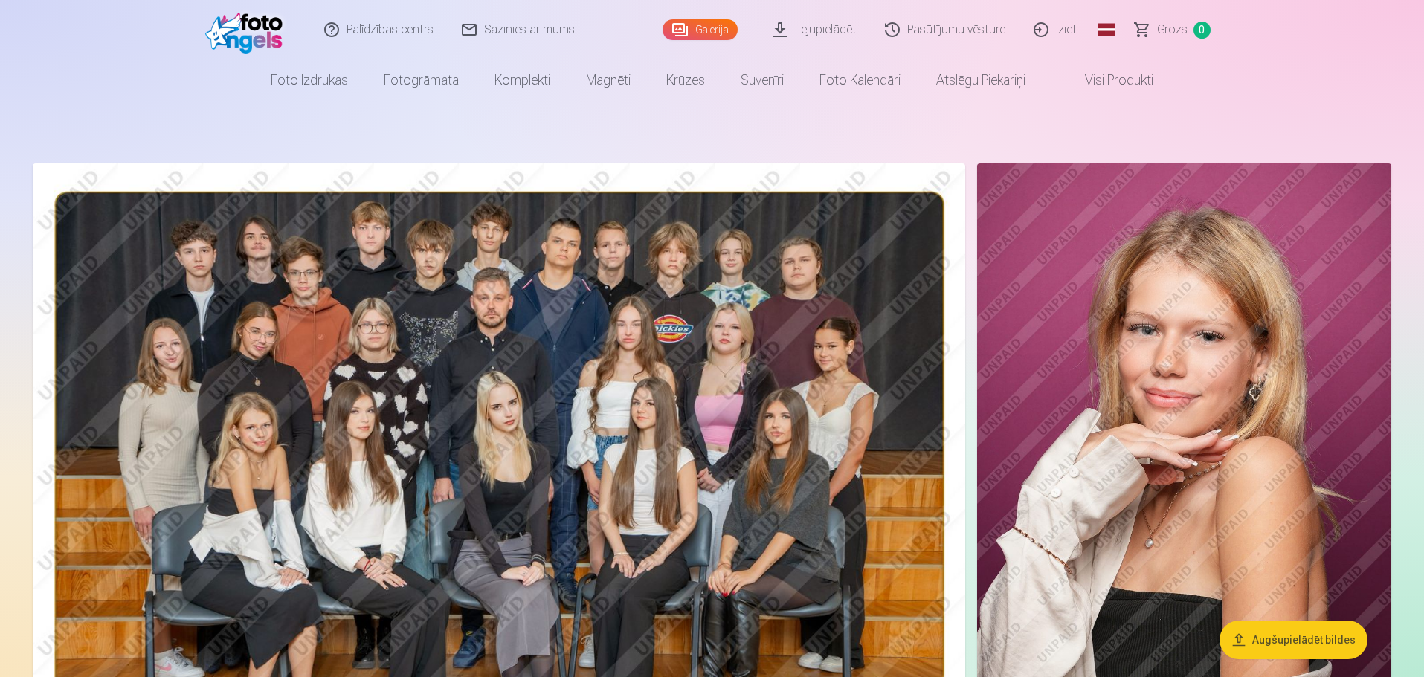
click at [597, 387] on img at bounding box center [499, 474] width 932 height 621
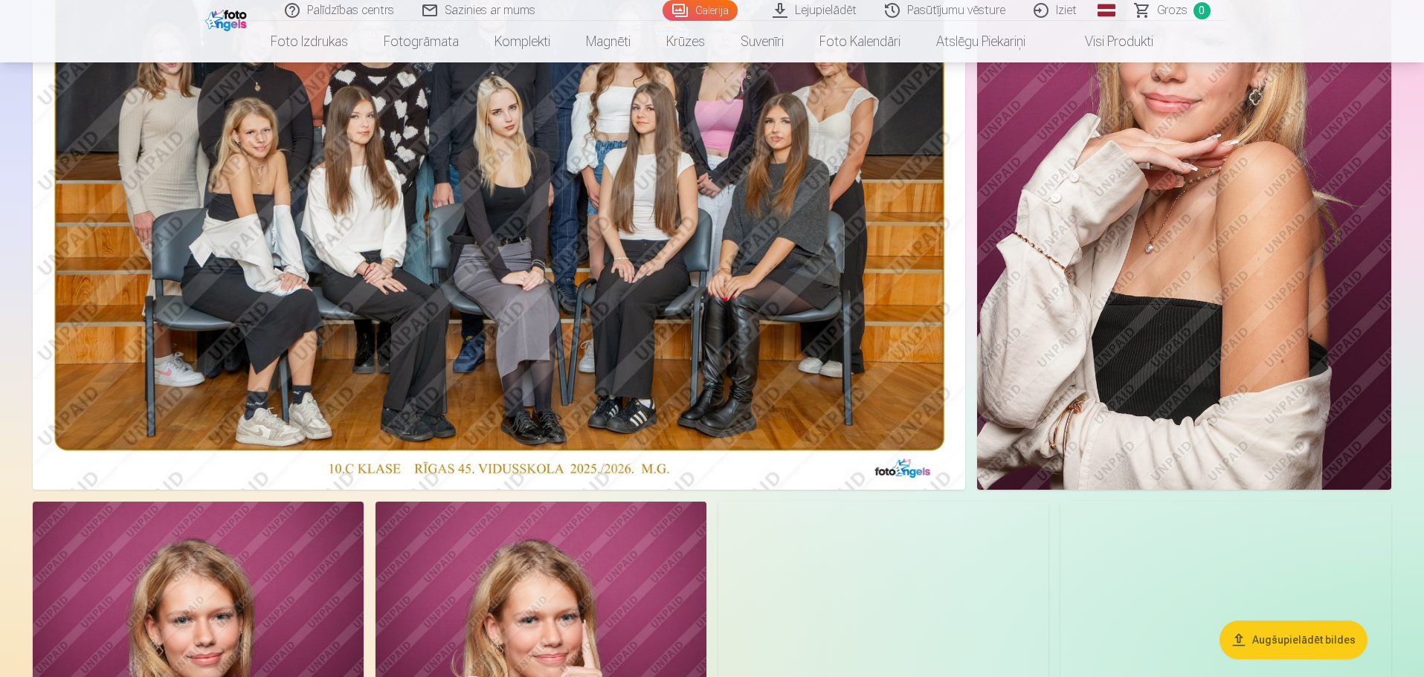
scroll to position [297, 0]
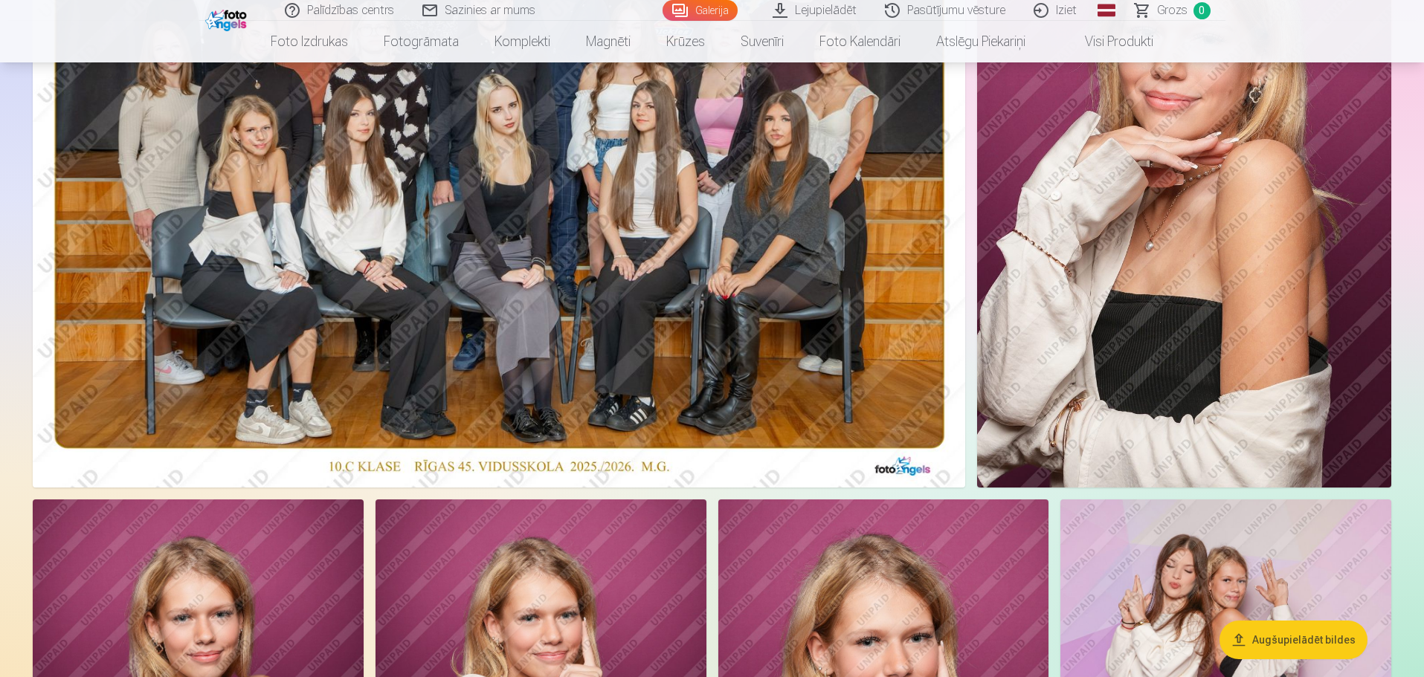
click at [516, 232] on img at bounding box center [499, 176] width 932 height 621
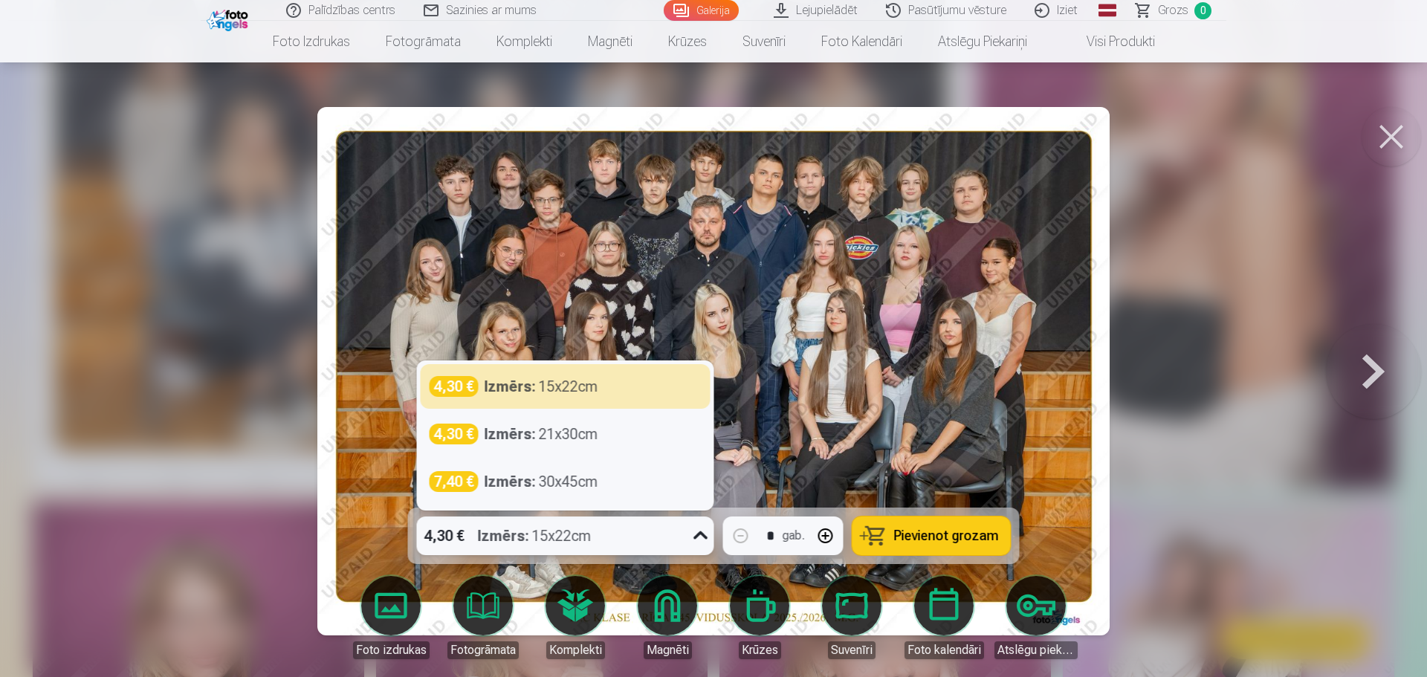
click at [702, 533] on icon at bounding box center [701, 536] width 24 height 24
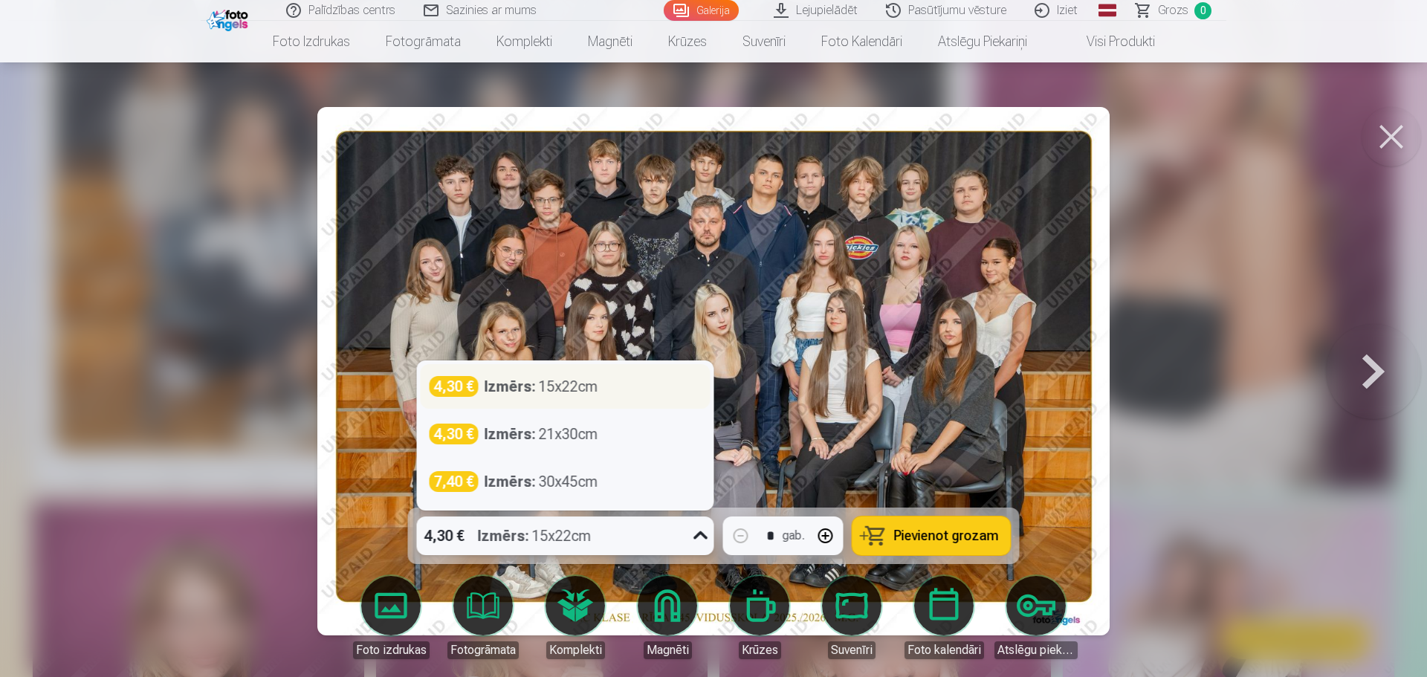
click at [610, 379] on div "4,30 € Izmērs : 15x22cm" at bounding box center [566, 386] width 272 height 21
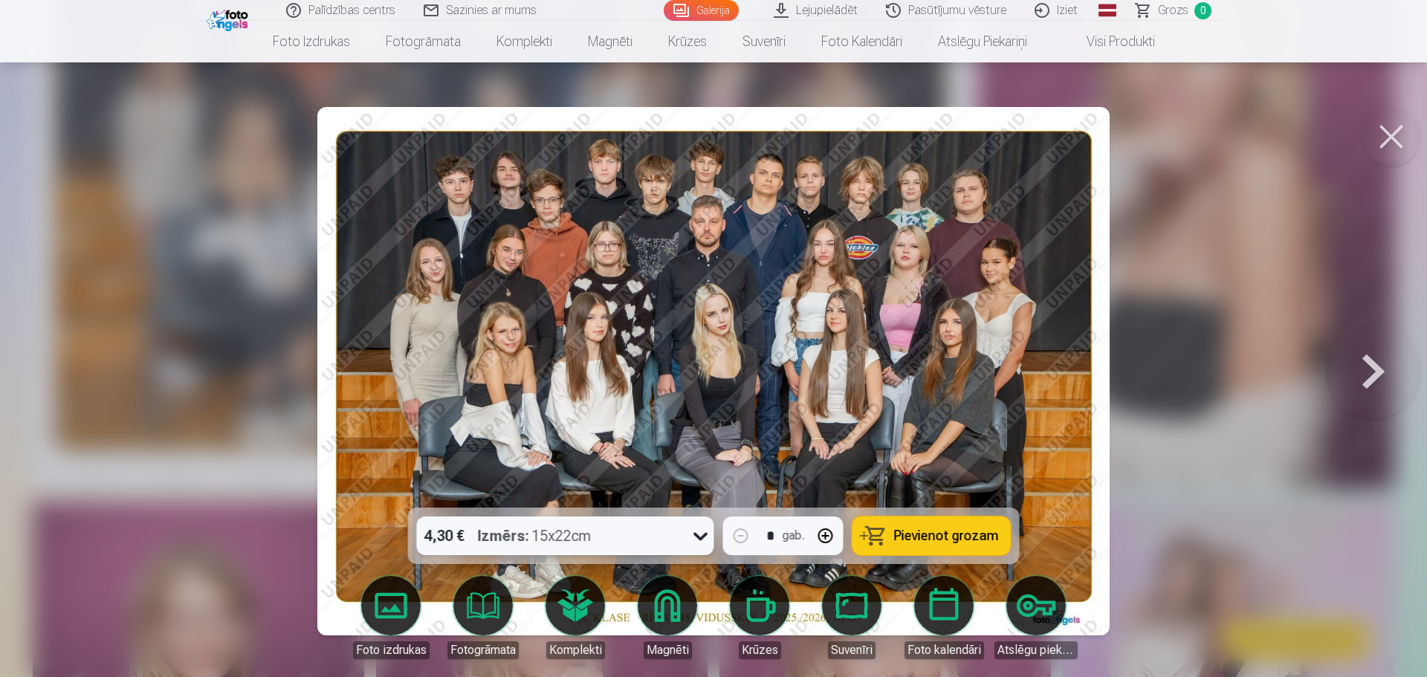
click at [934, 540] on span "Pievienot grozam" at bounding box center [946, 535] width 105 height 13
click at [1233, 458] on div at bounding box center [713, 338] width 1427 height 677
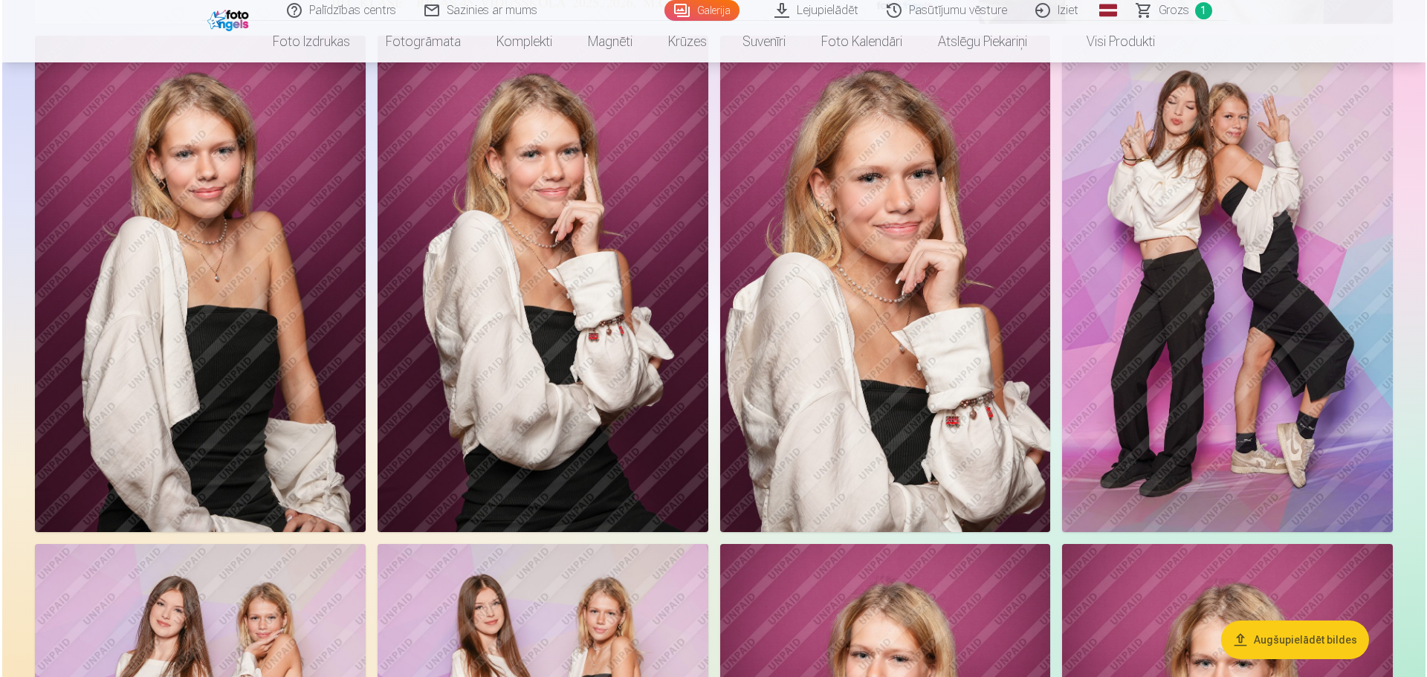
scroll to position [743, 0]
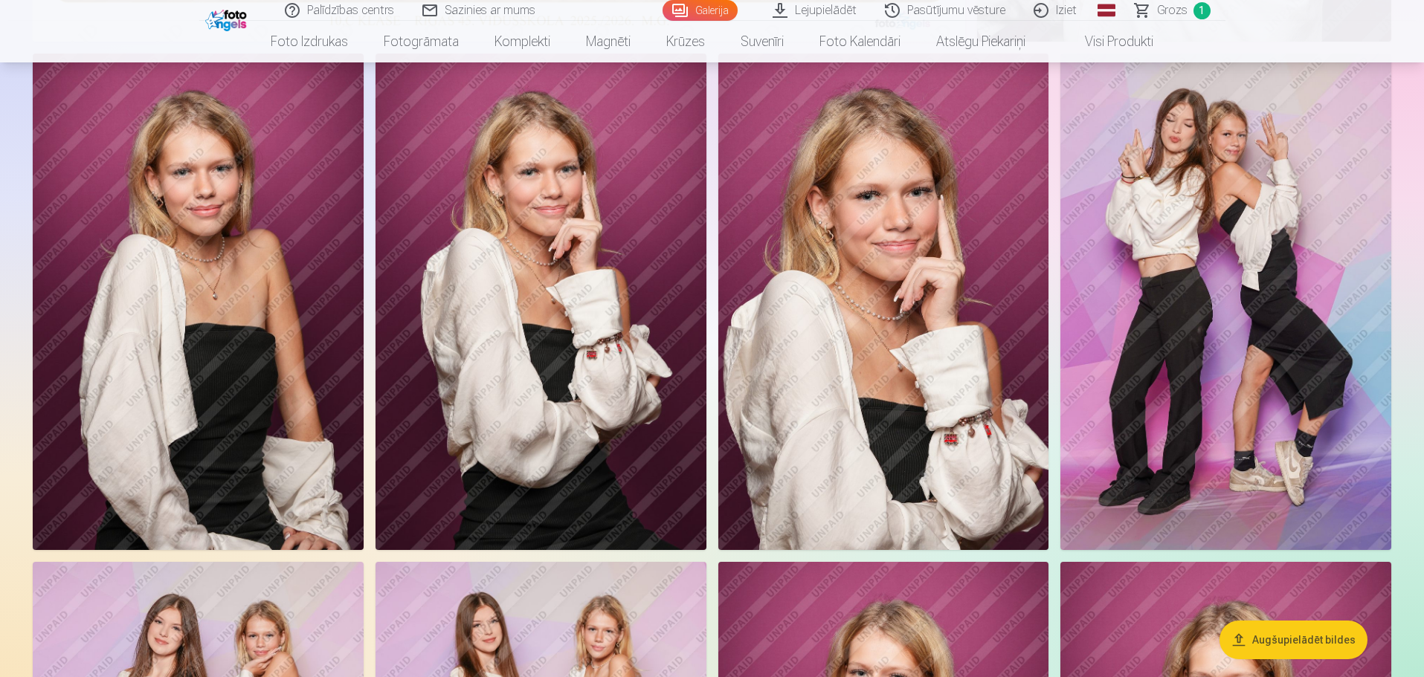
click at [742, 308] on img at bounding box center [883, 302] width 331 height 496
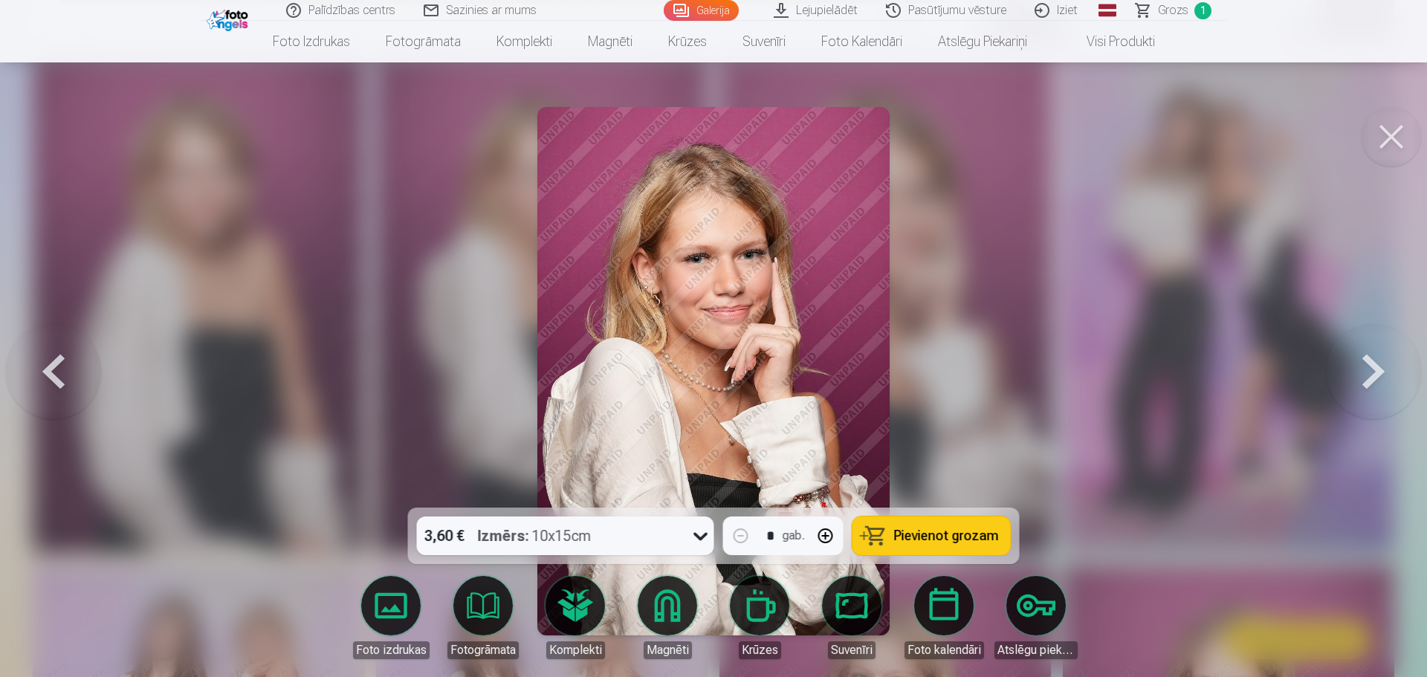
click at [688, 540] on div at bounding box center [701, 536] width 27 height 39
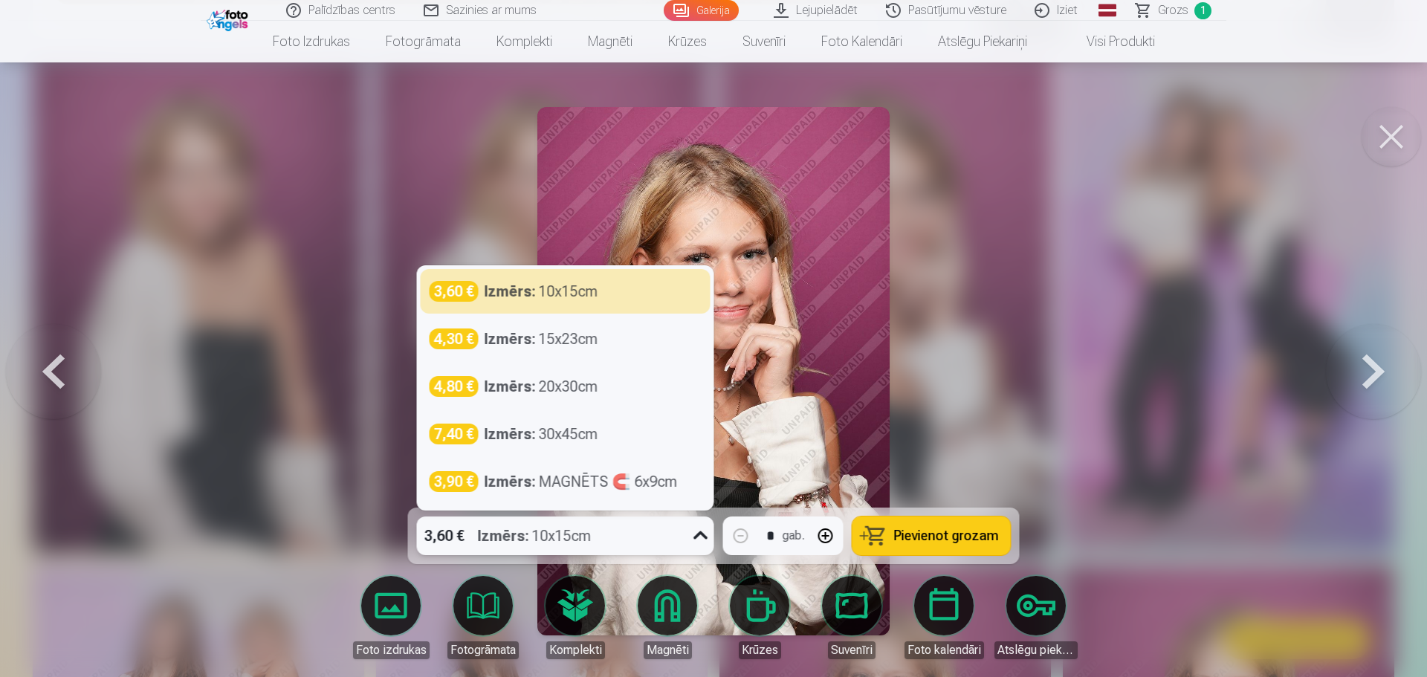
click at [569, 619] on link "Komplekti" at bounding box center [575, 617] width 83 height 83
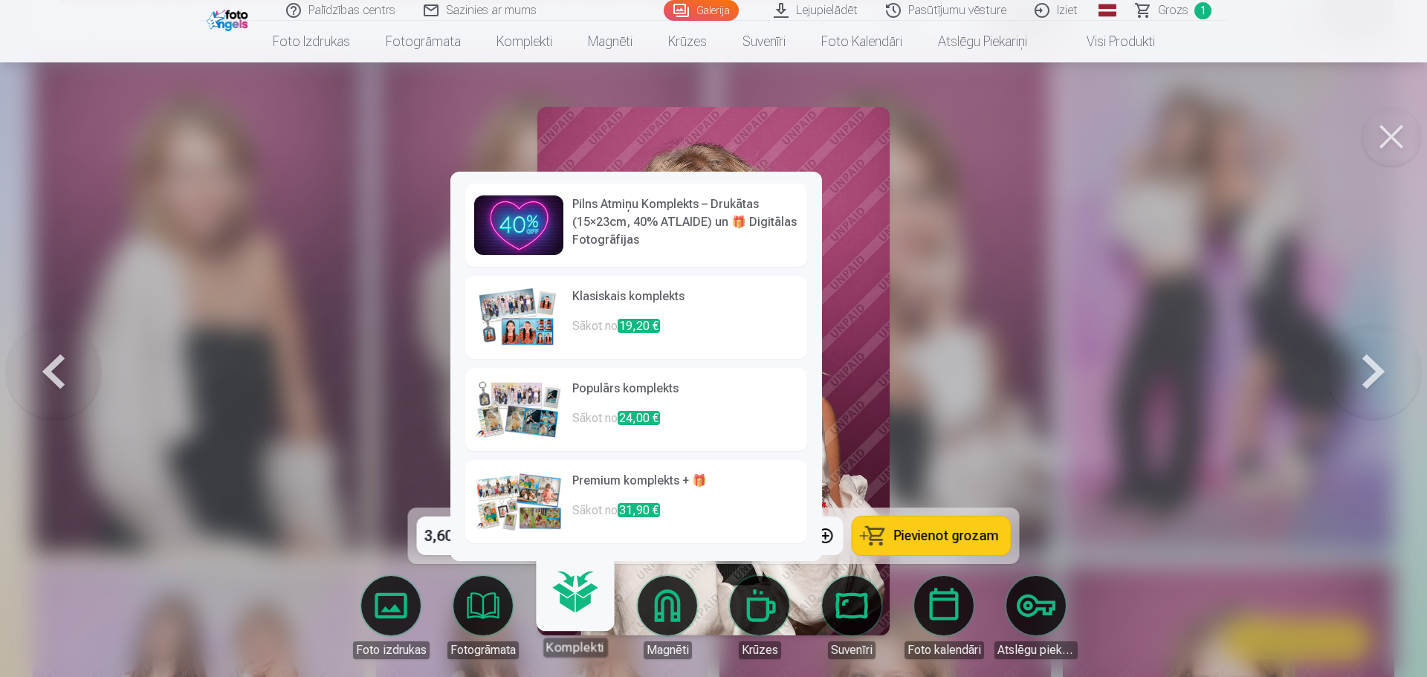
click at [573, 606] on link "Komplekti" at bounding box center [574, 611] width 91 height 91
click at [615, 219] on h6 "Pilns Atmiņu Komplekts – Drukātas (15×23cm, 40% ATLAIDE) un 🎁 Digitālas Fotogrā…" at bounding box center [685, 223] width 226 height 54
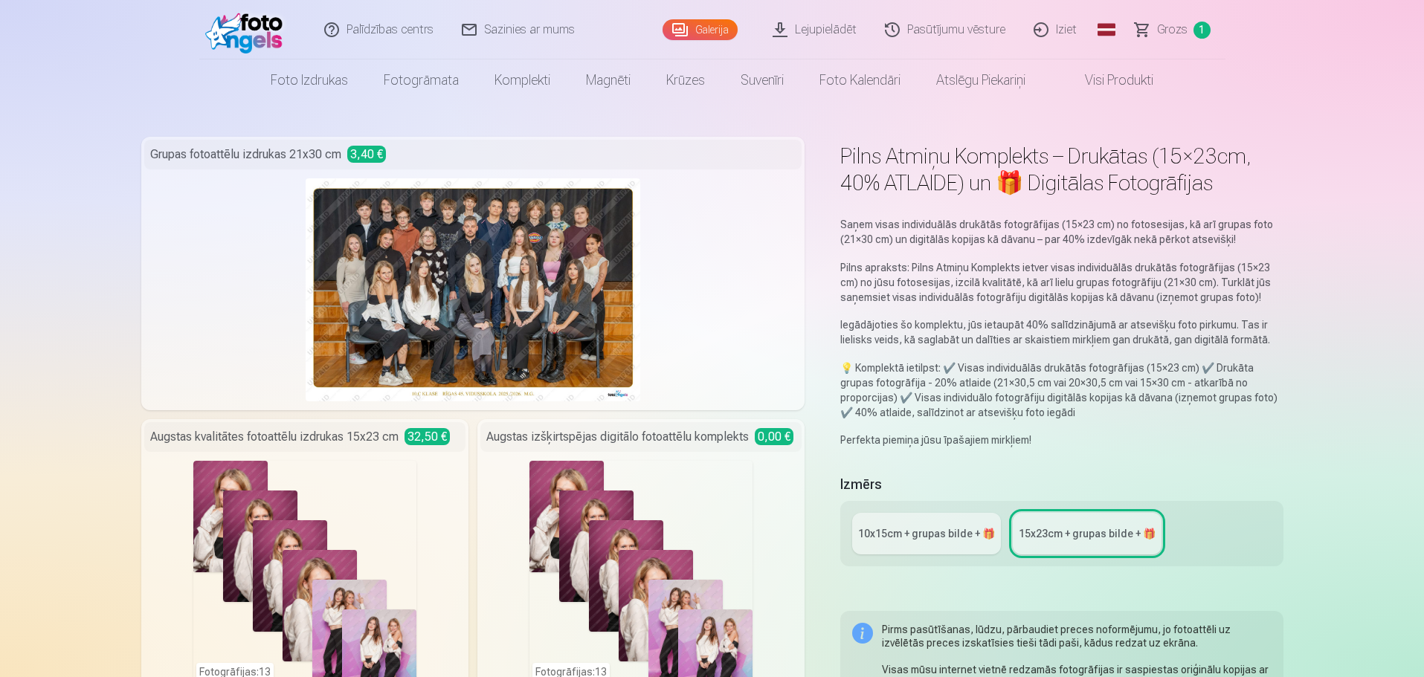
click at [498, 306] on img at bounding box center [473, 289] width 335 height 223
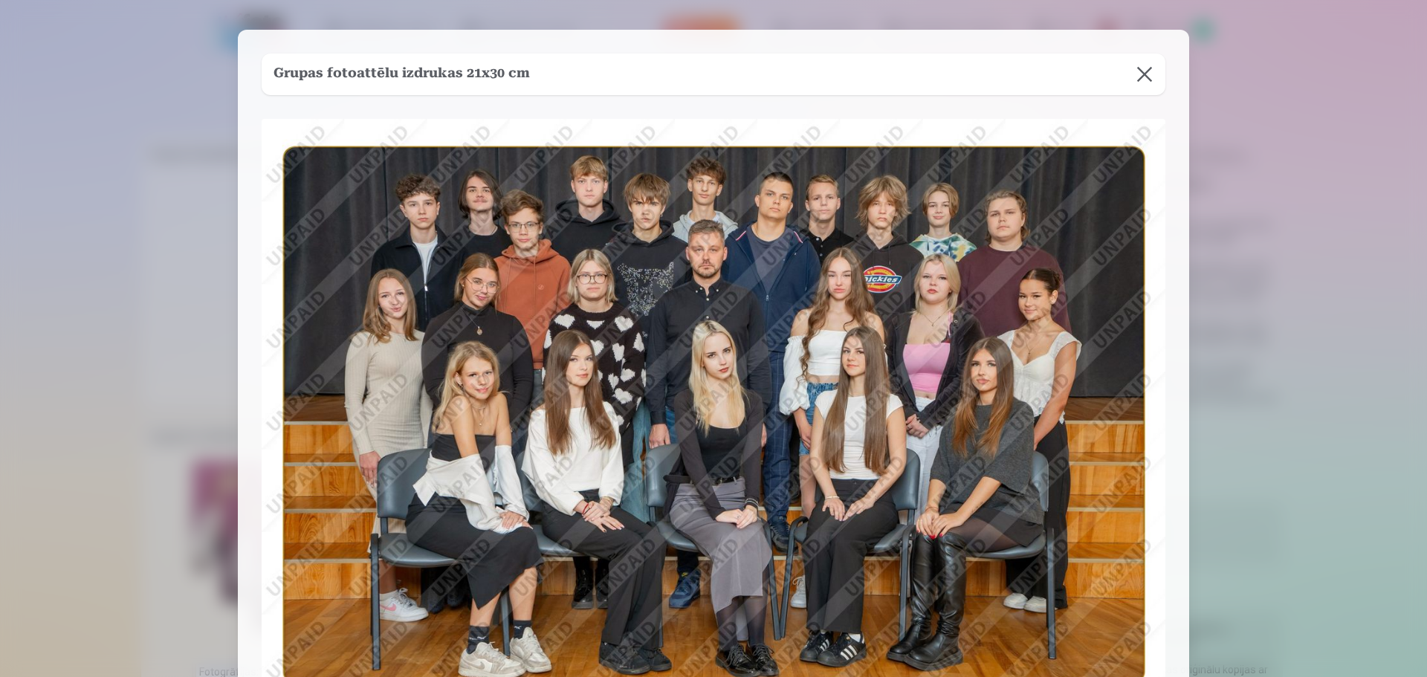
click at [1142, 76] on button at bounding box center [1145, 75] width 42 height 42
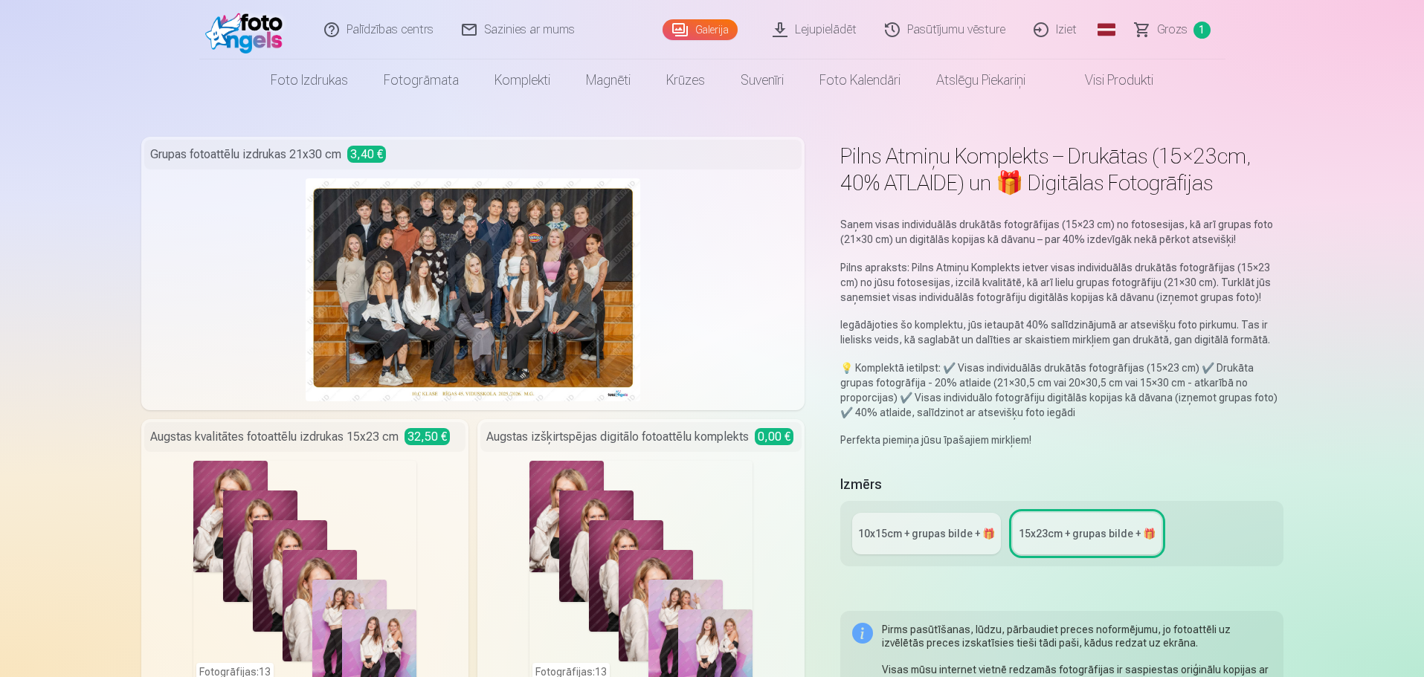
click at [586, 527] on div "Fotogrāfijas : 13" at bounding box center [640, 572] width 223 height 223
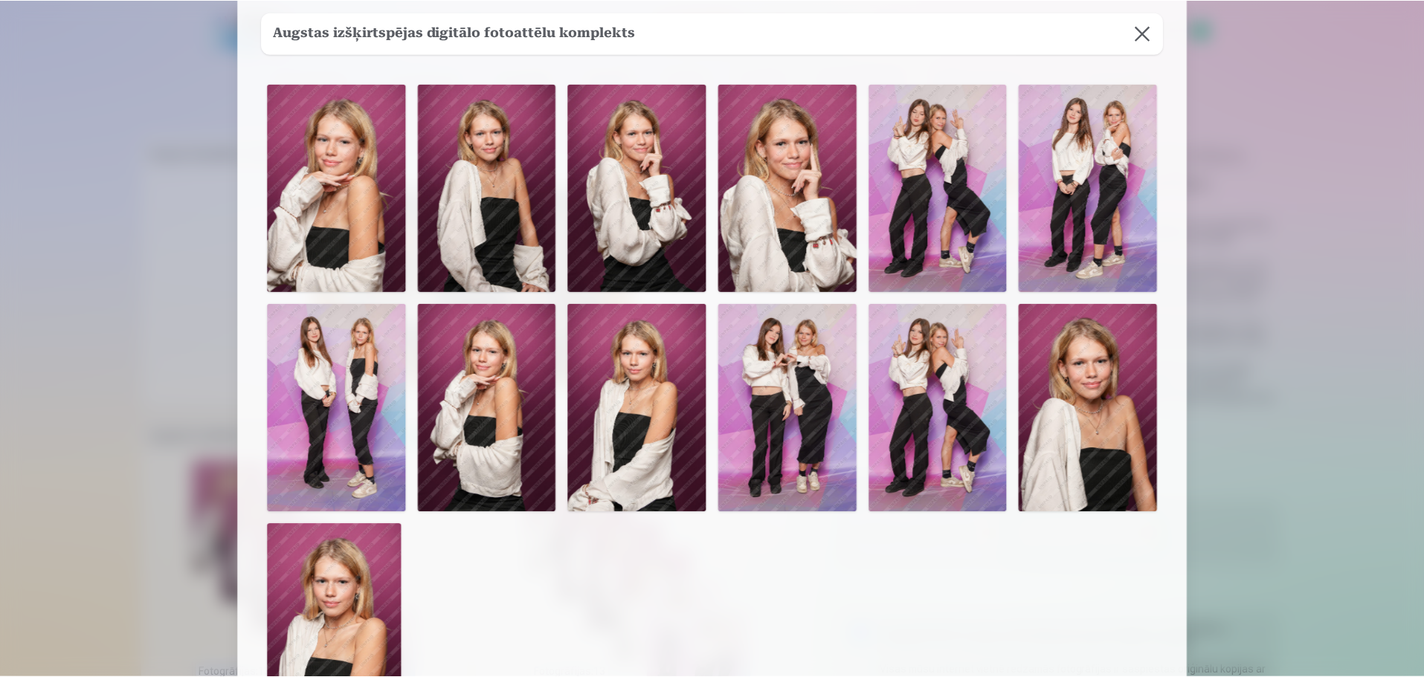
scroll to position [74, 0]
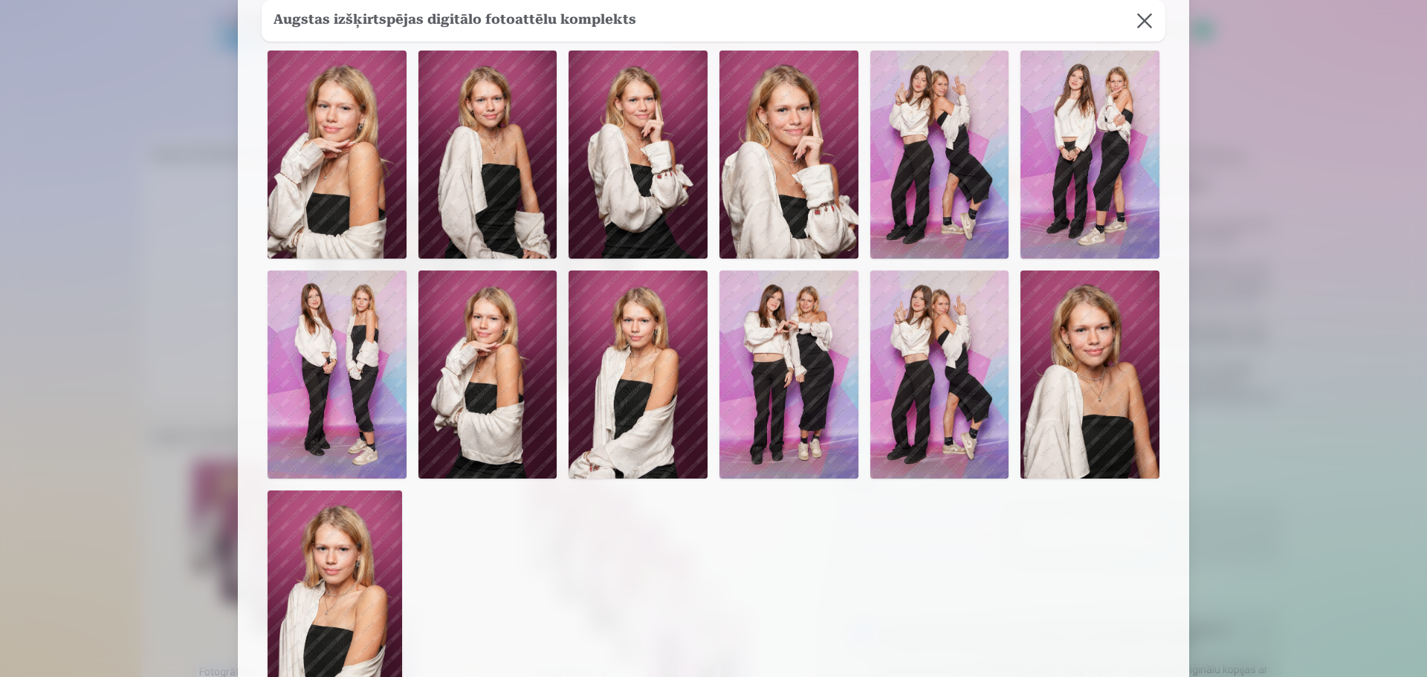
click at [1151, 25] on button at bounding box center [1145, 21] width 42 height 42
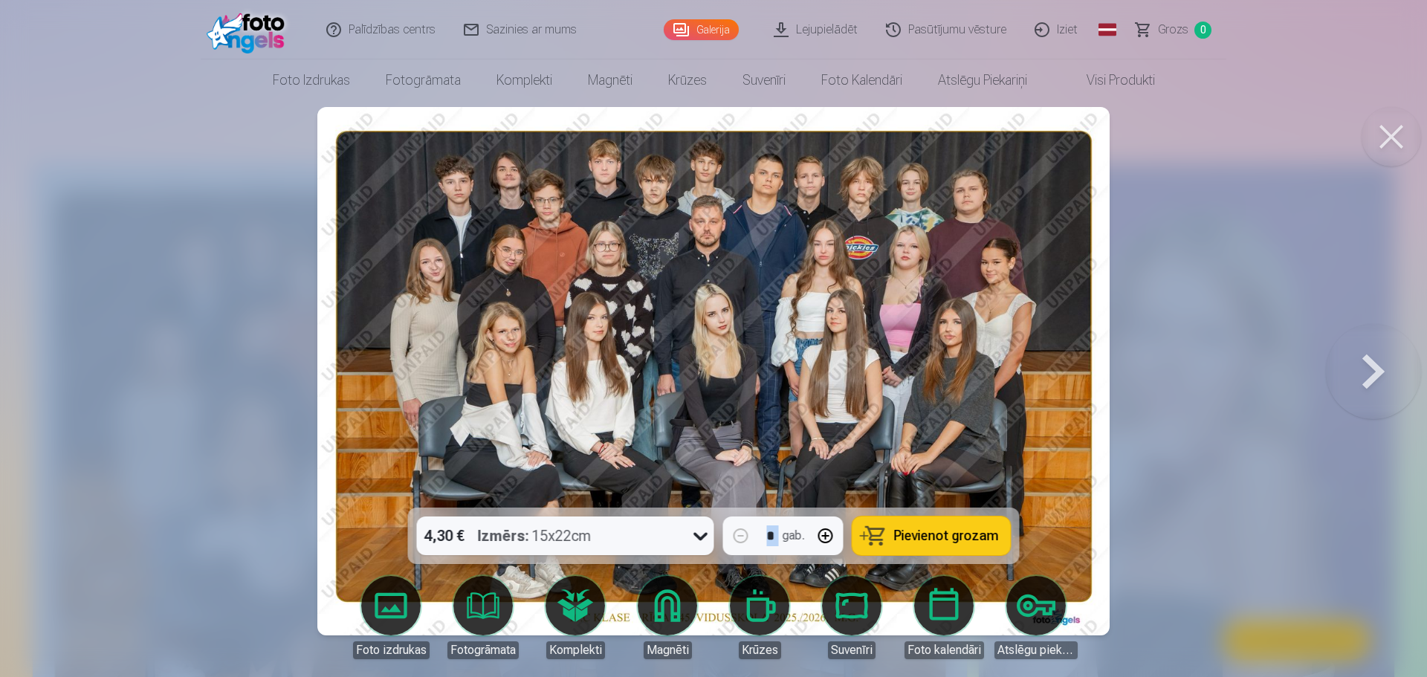
click at [1372, 367] on button at bounding box center [1373, 371] width 95 height 243
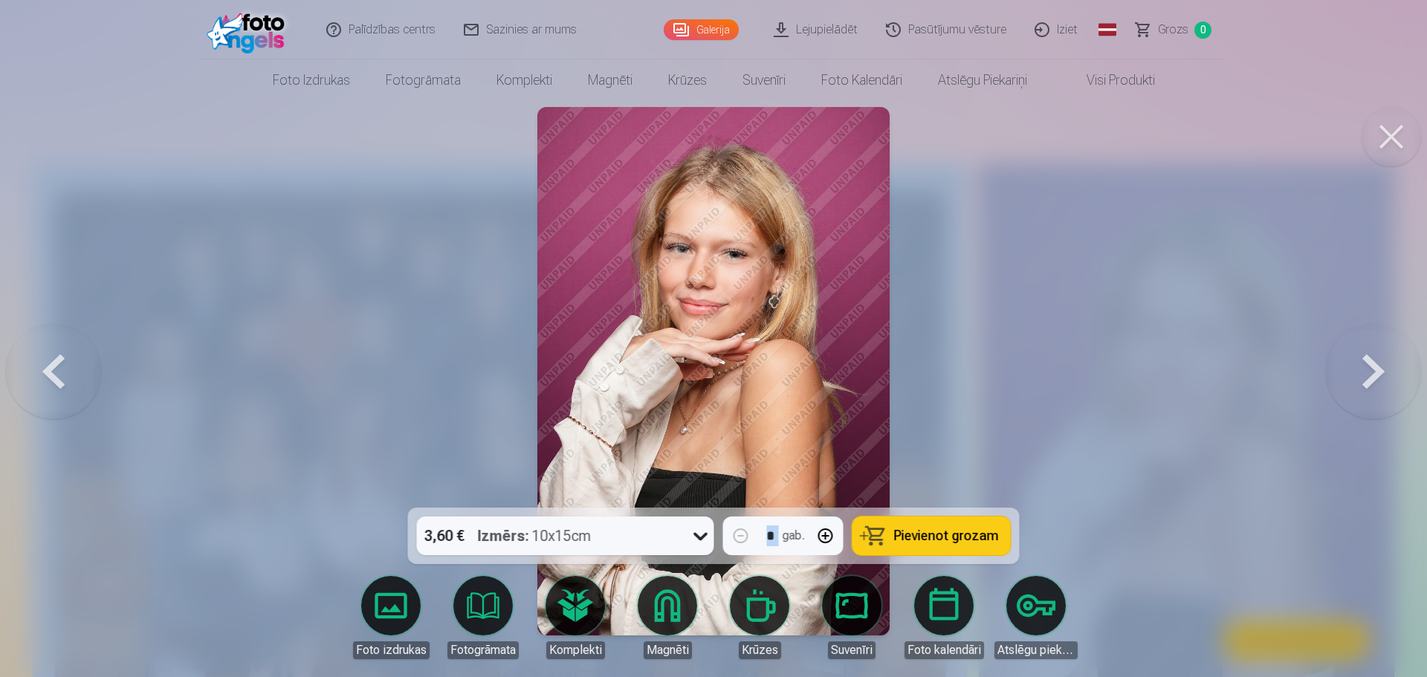
click at [1372, 367] on button at bounding box center [1373, 371] width 95 height 243
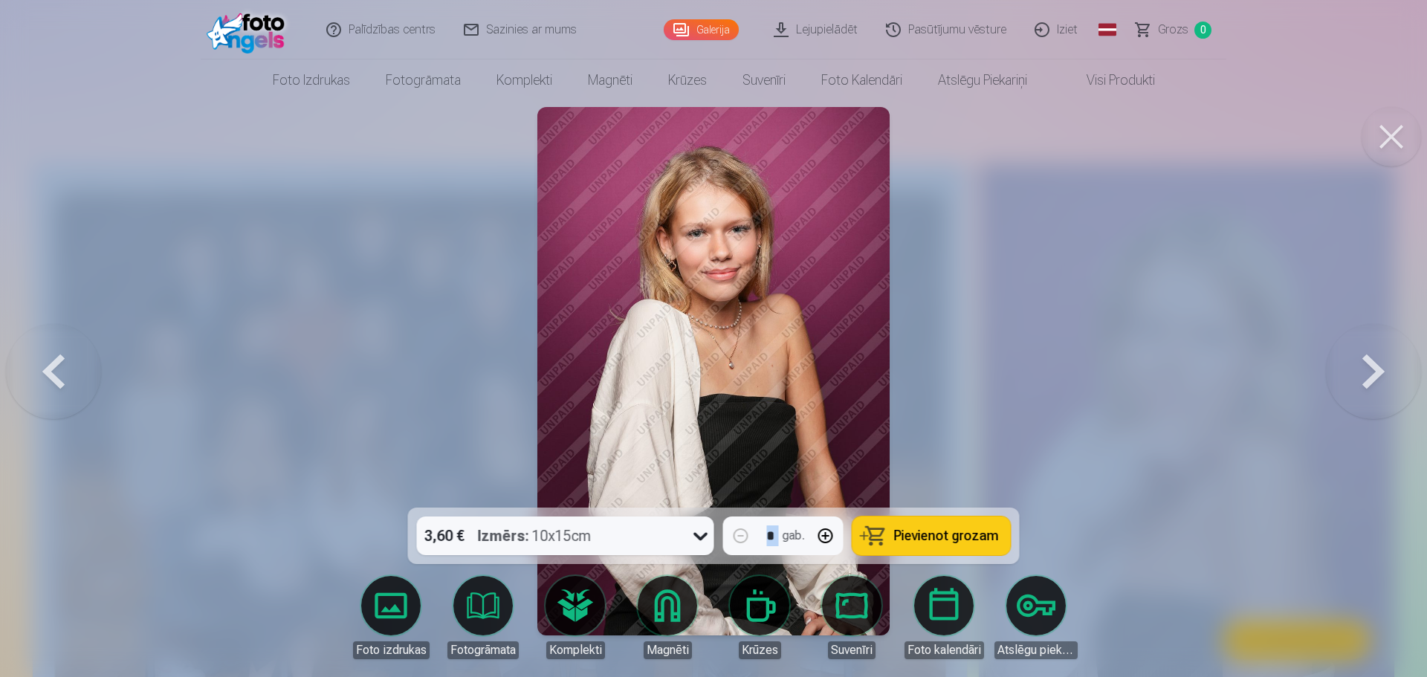
click at [1372, 367] on button at bounding box center [1373, 371] width 95 height 243
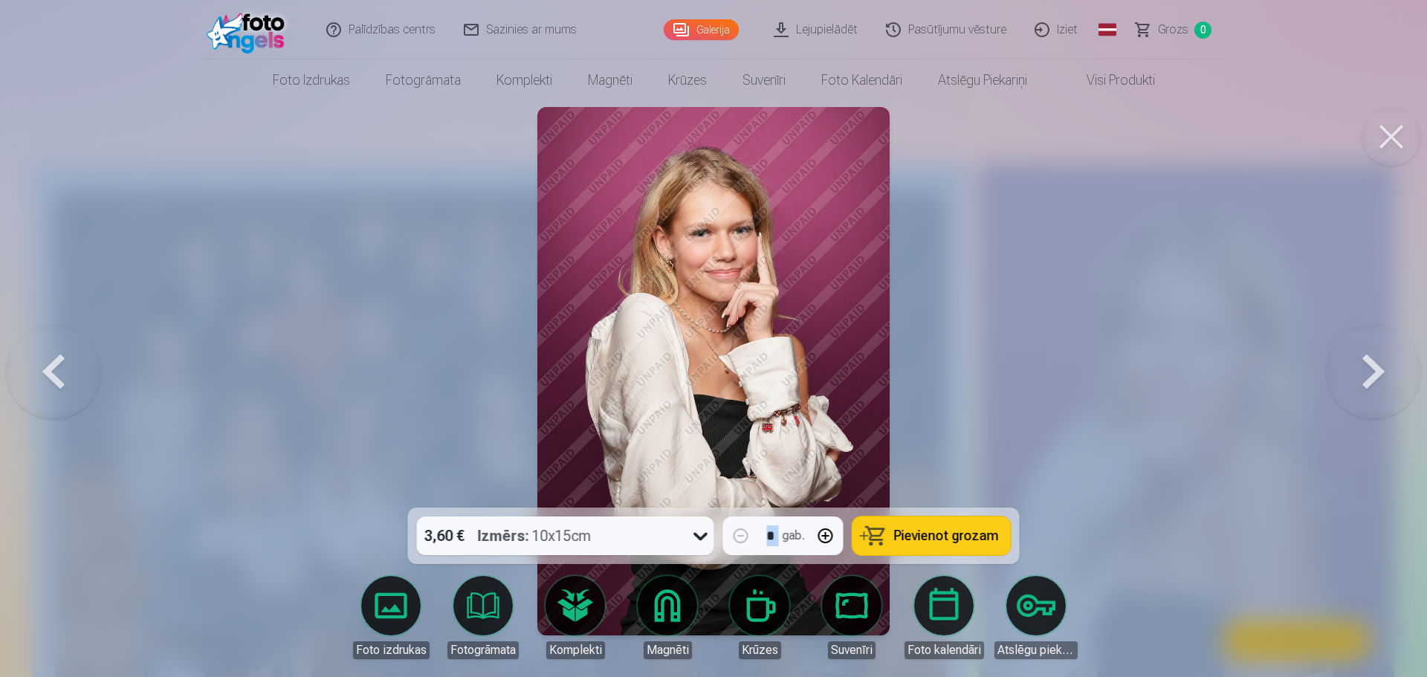
click at [1372, 367] on button at bounding box center [1373, 371] width 95 height 243
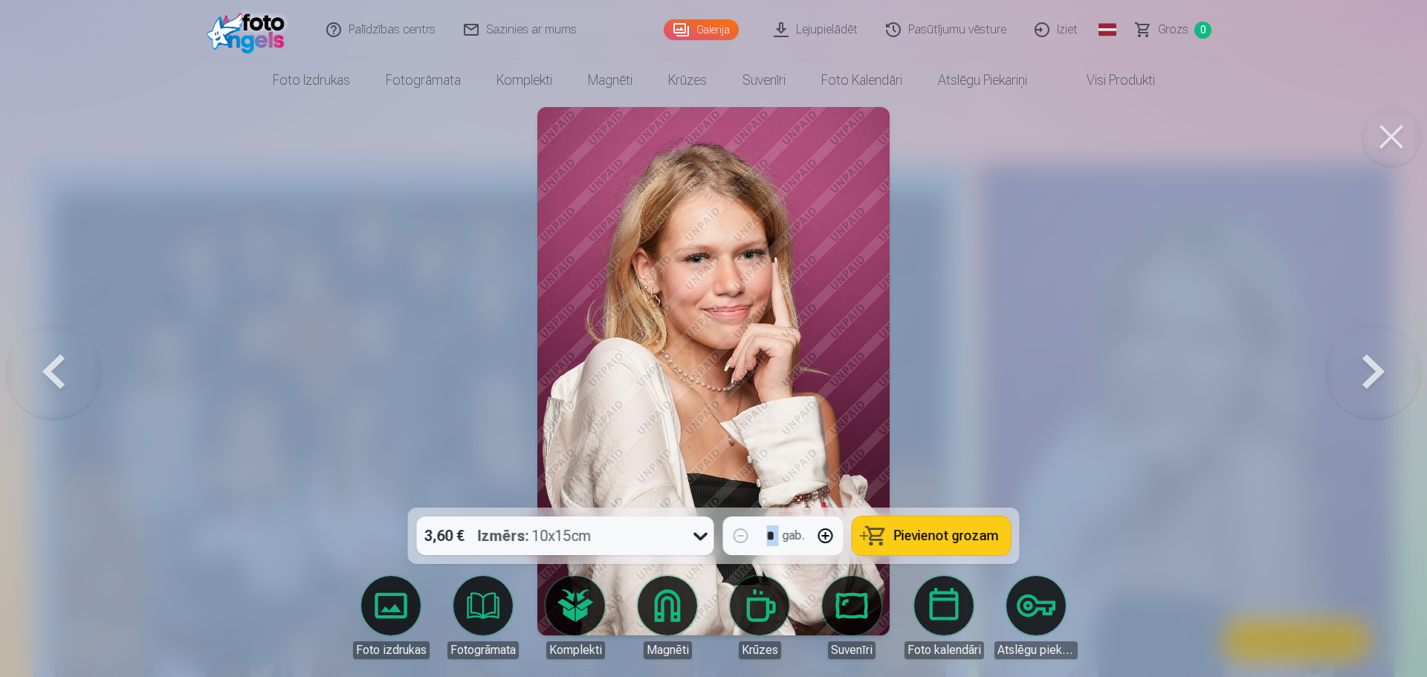
click at [1372, 367] on button at bounding box center [1373, 371] width 95 height 243
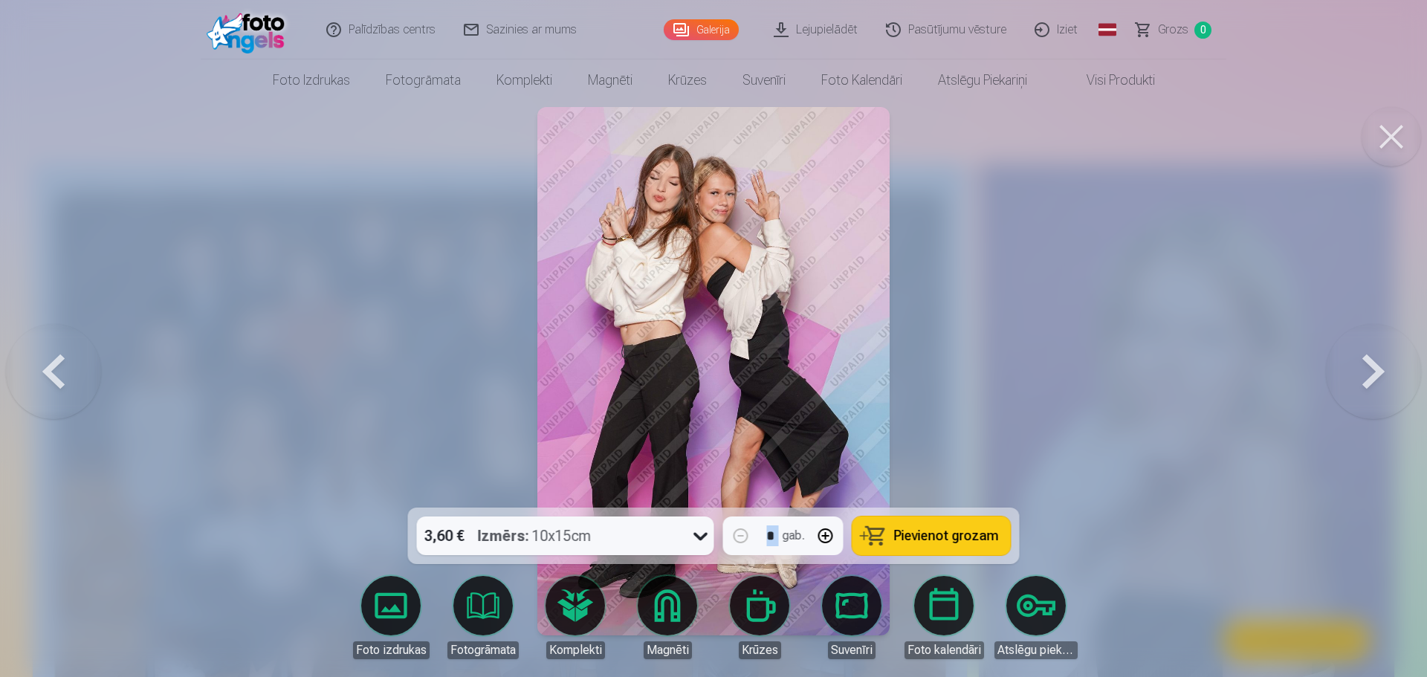
click at [1372, 367] on button at bounding box center [1373, 371] width 95 height 243
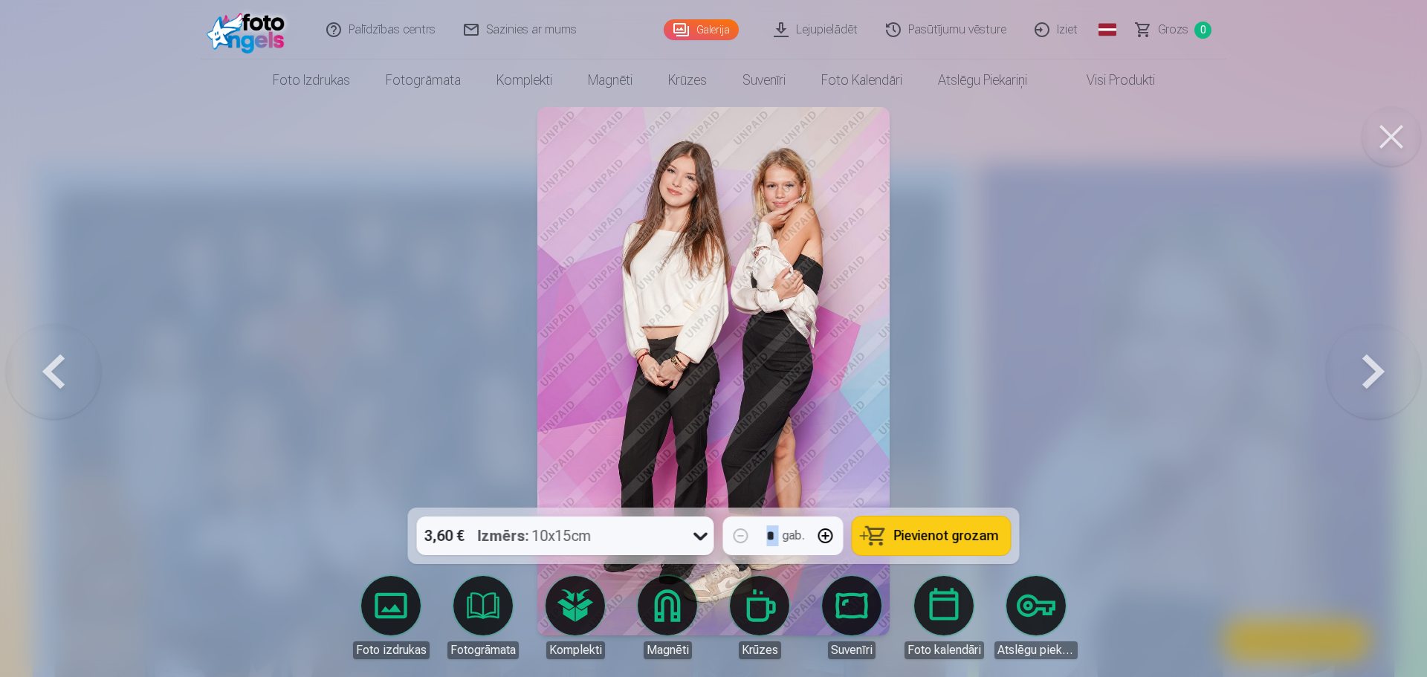
click at [1372, 367] on button at bounding box center [1373, 371] width 95 height 243
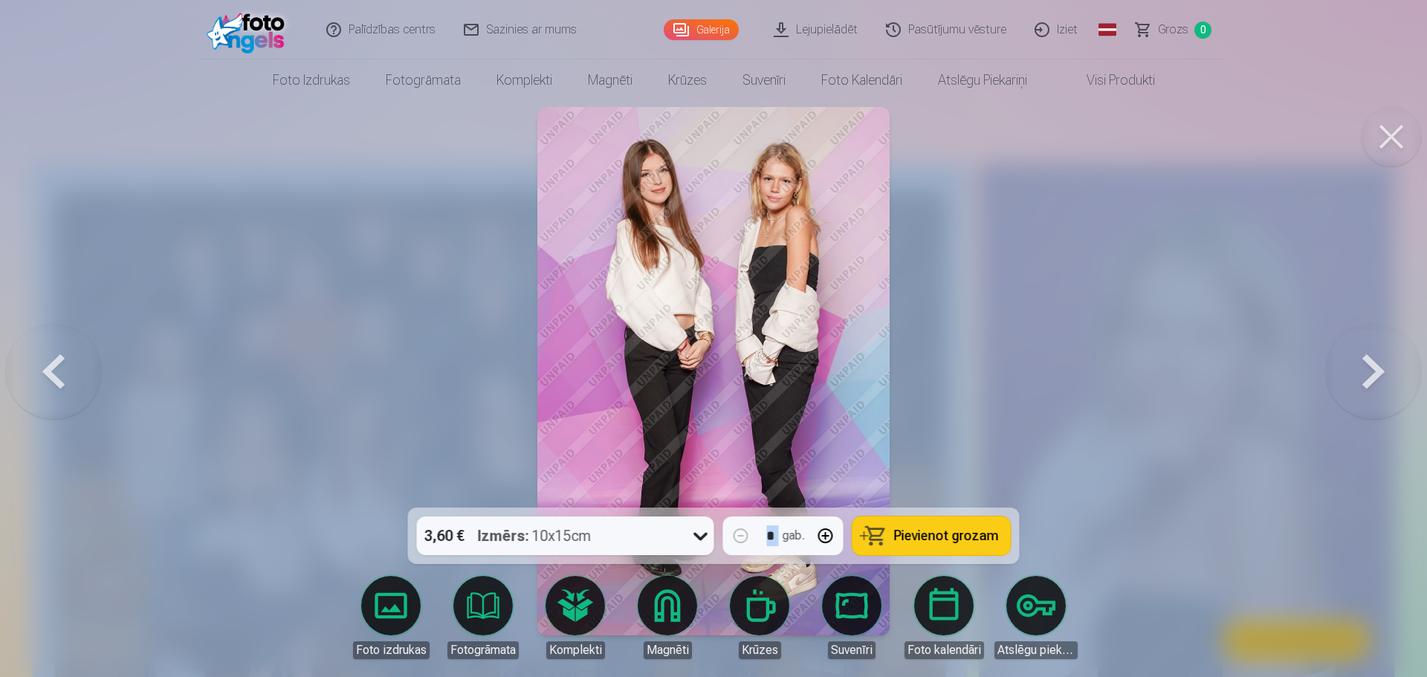
click at [1372, 367] on button at bounding box center [1373, 371] width 95 height 243
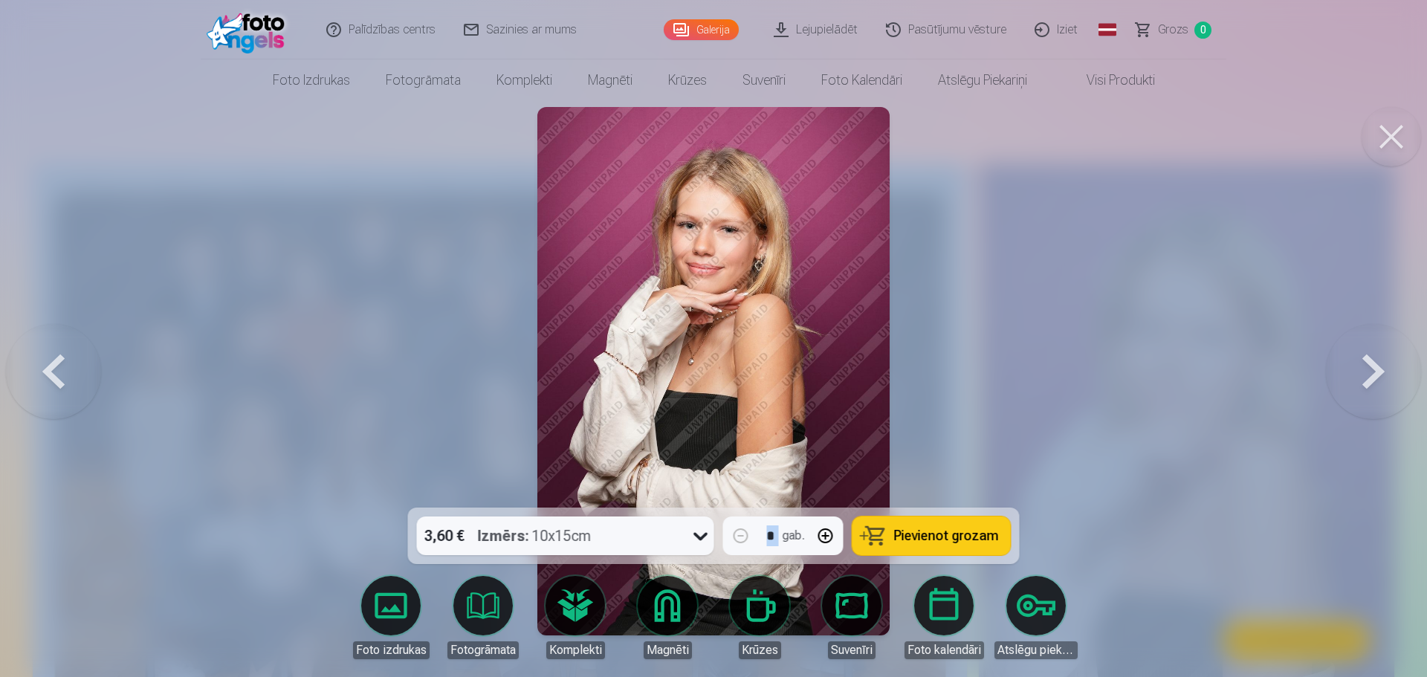
click at [1372, 367] on button at bounding box center [1373, 371] width 95 height 243
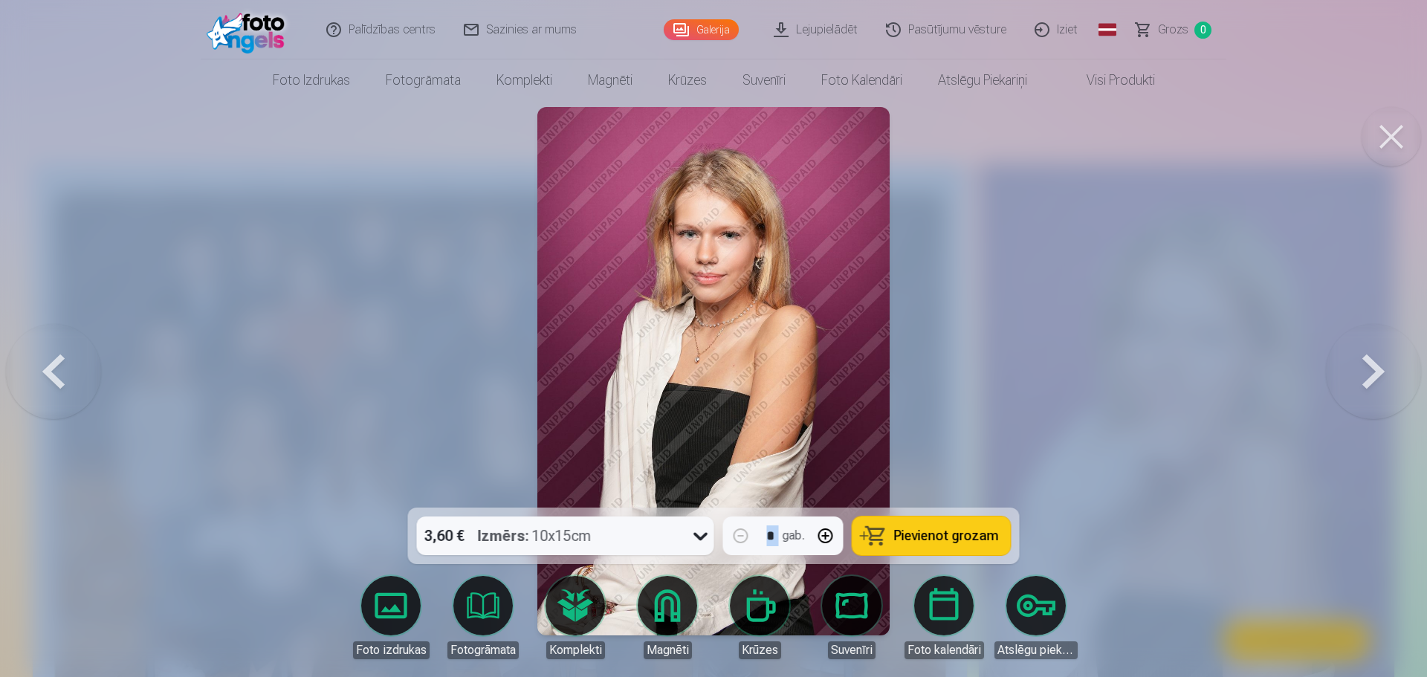
click at [1372, 367] on button at bounding box center [1373, 371] width 95 height 243
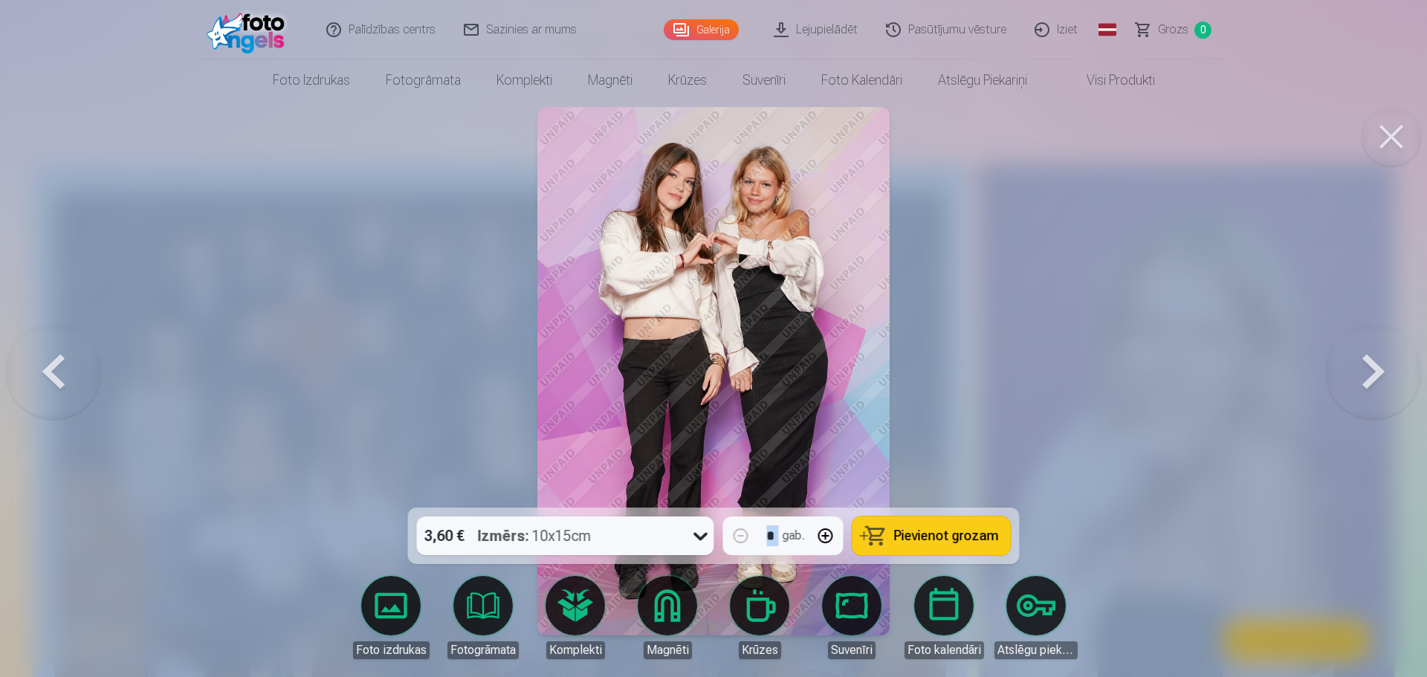
click at [1372, 367] on button at bounding box center [1373, 371] width 95 height 243
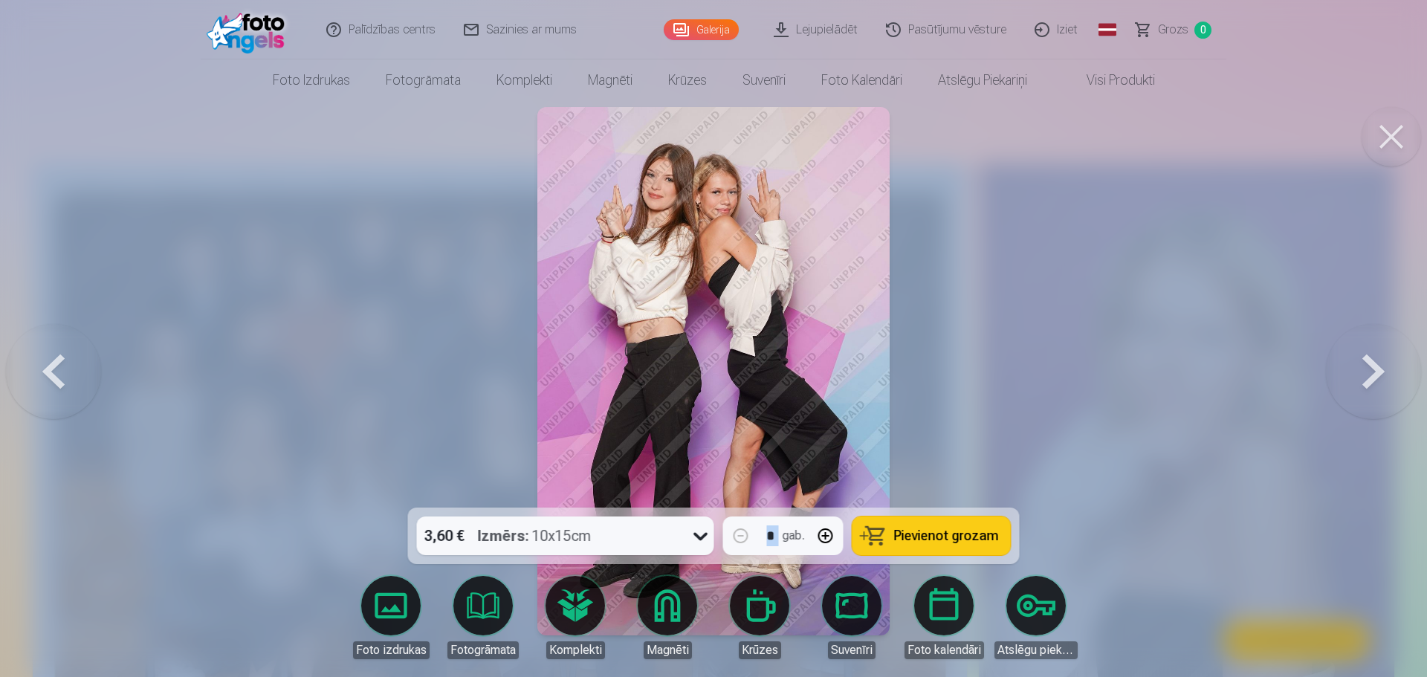
click at [1378, 367] on button at bounding box center [1373, 371] width 95 height 243
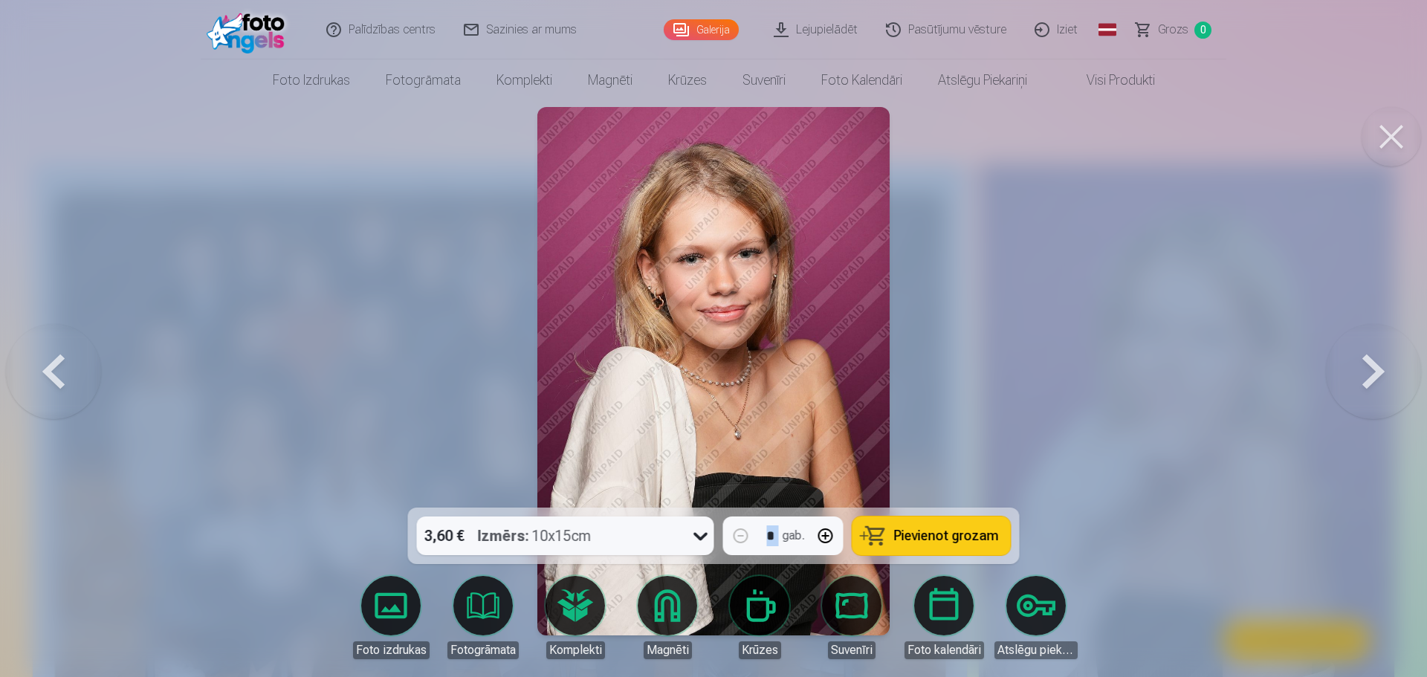
click at [1378, 367] on button at bounding box center [1373, 371] width 95 height 243
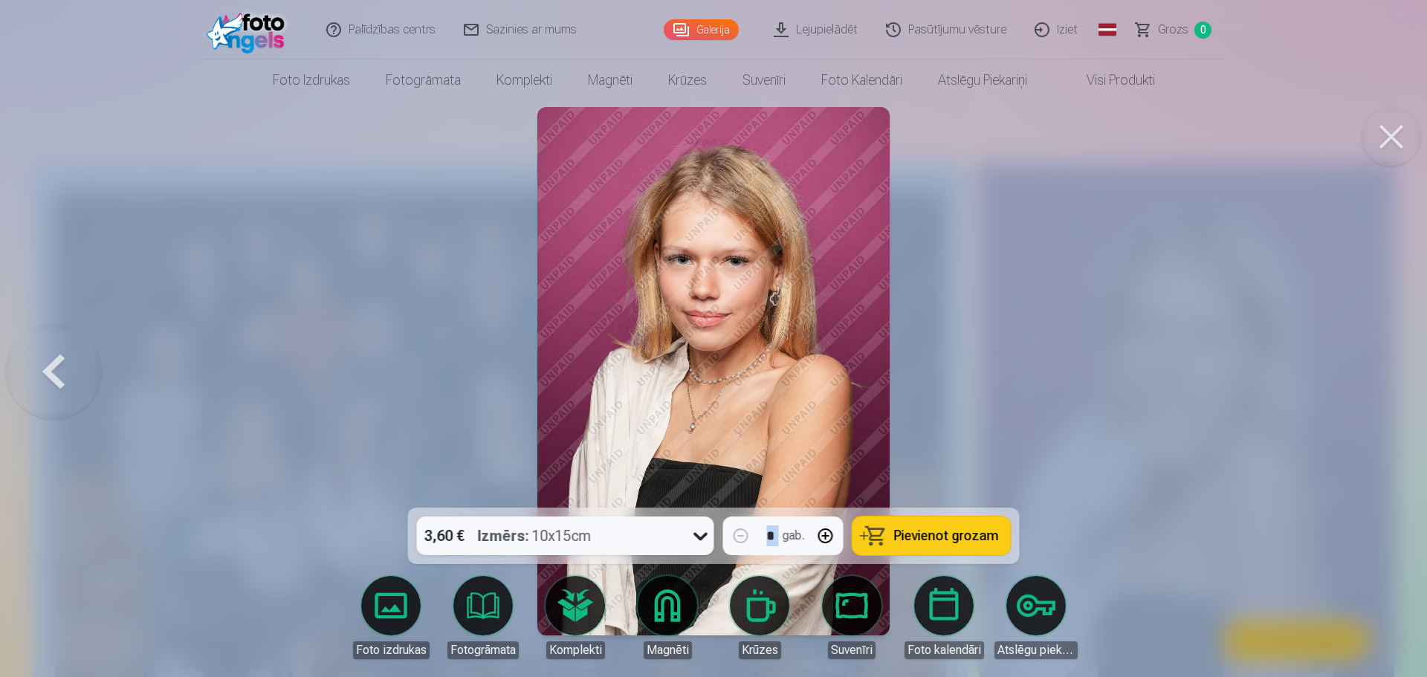
click at [1378, 367] on div at bounding box center [713, 338] width 1427 height 677
